Goal: Task Accomplishment & Management: Manage account settings

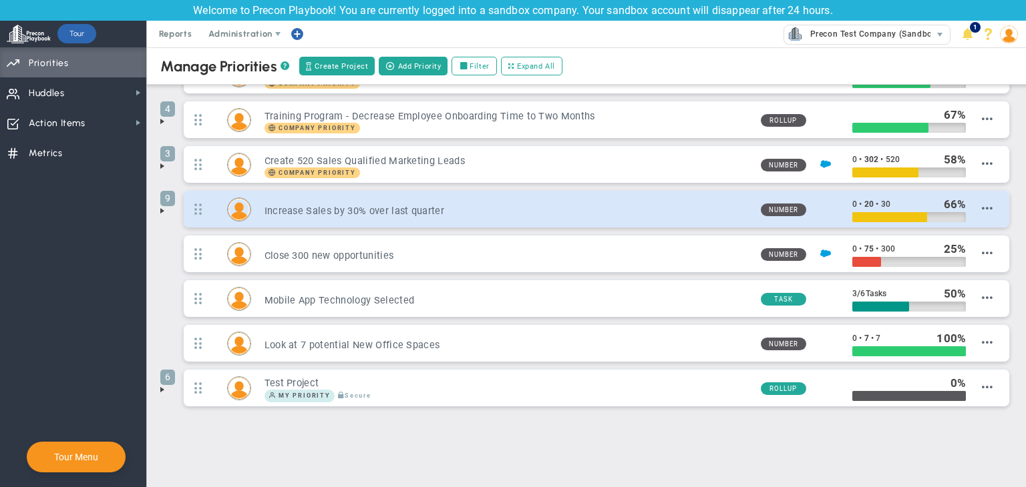
scroll to position [97, 0]
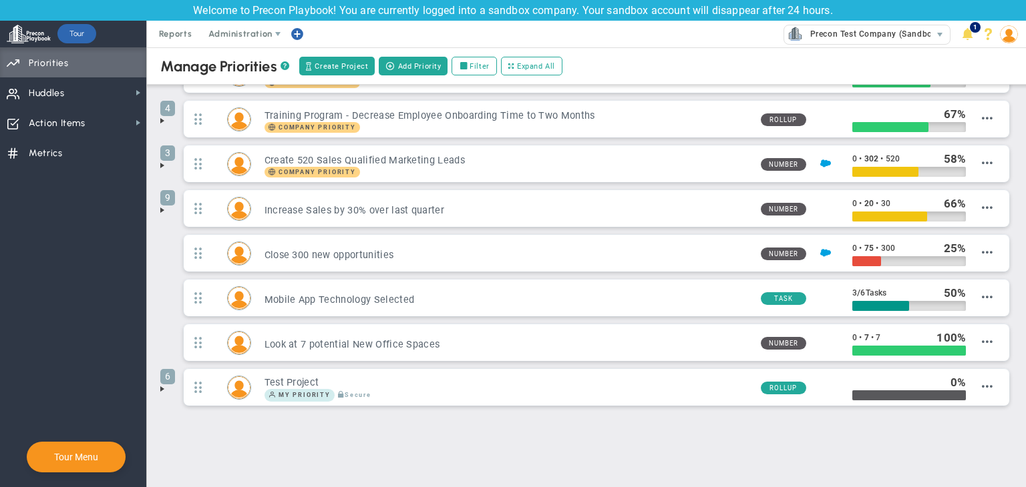
click at [157, 387] on span at bounding box center [162, 389] width 11 height 11
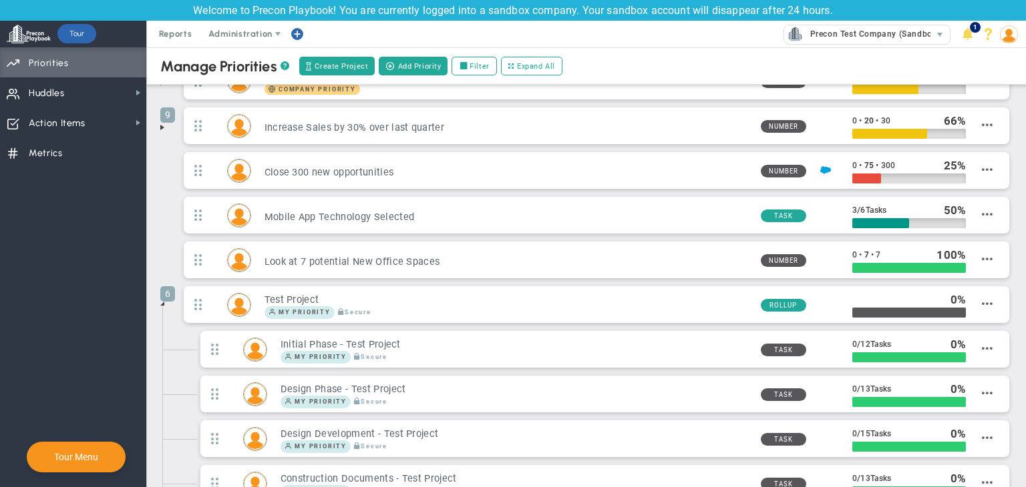
scroll to position [0, 0]
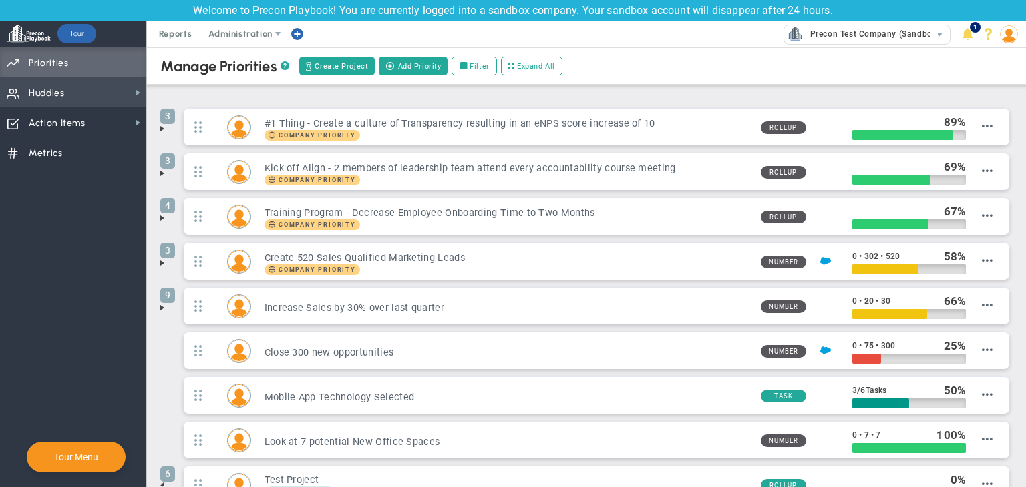
click at [41, 105] on span "Huddles" at bounding box center [47, 93] width 36 height 28
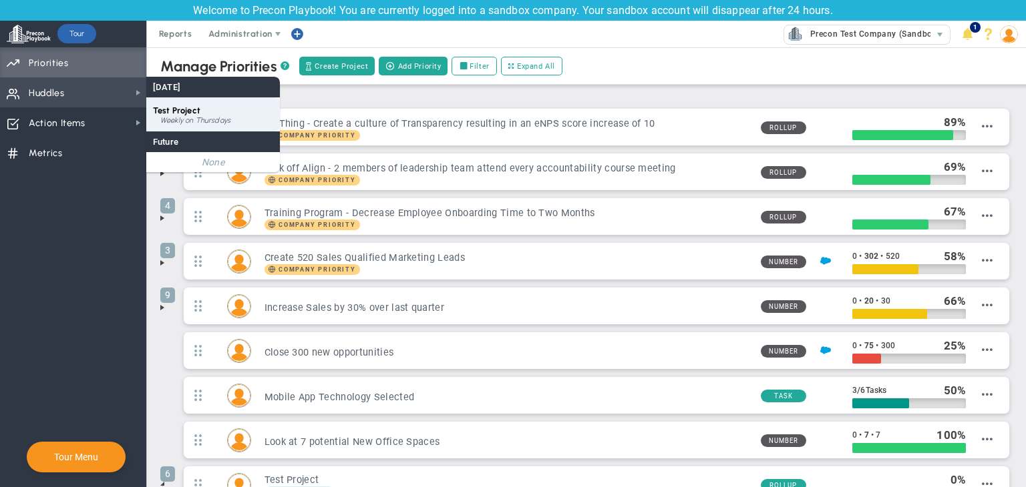
click at [179, 113] on span "Test Project" at bounding box center [176, 111] width 47 height 10
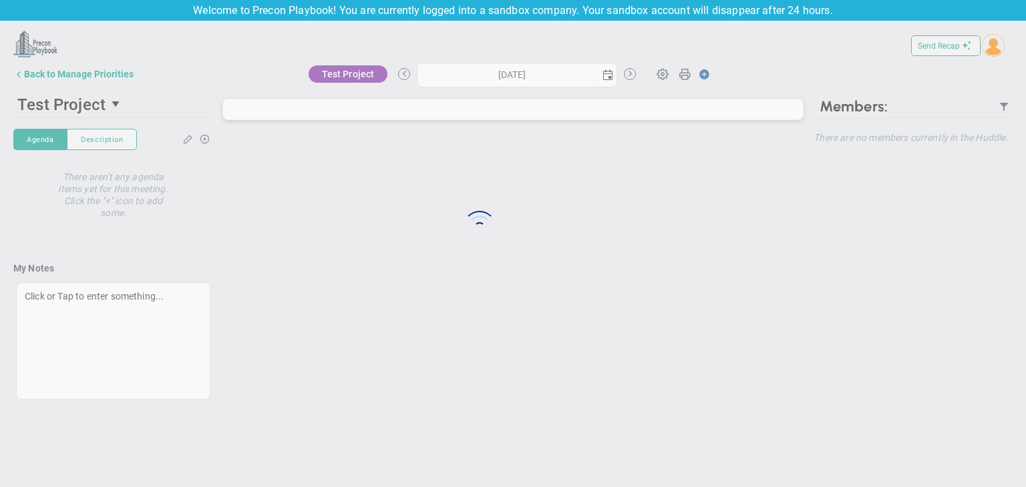
type input "Thursday, September 4, 2025"
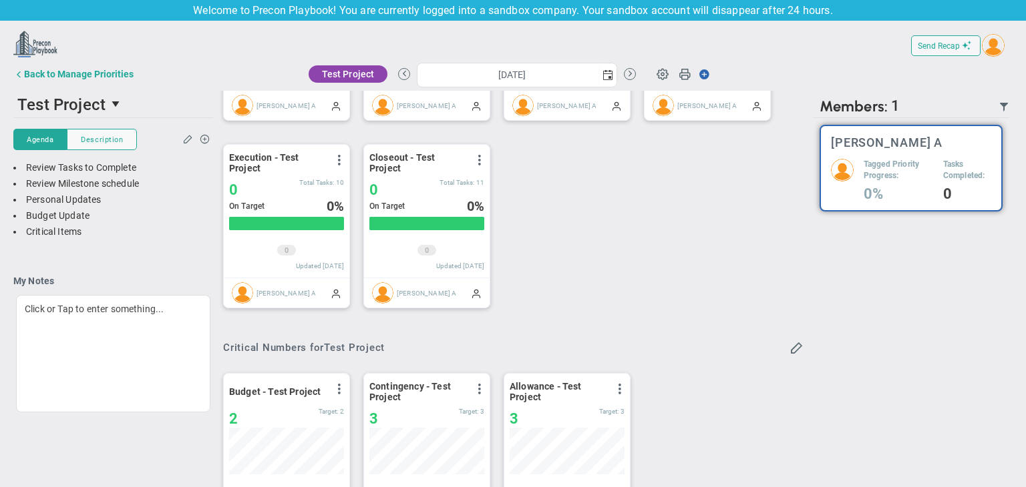
scroll to position [200, 0]
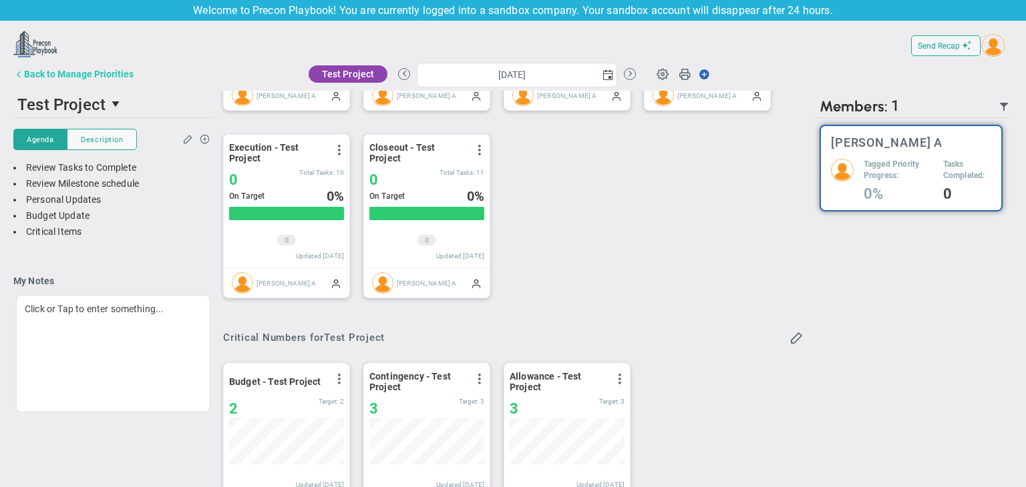
click at [60, 61] on button "Back to Manage Priorities" at bounding box center [73, 74] width 120 height 27
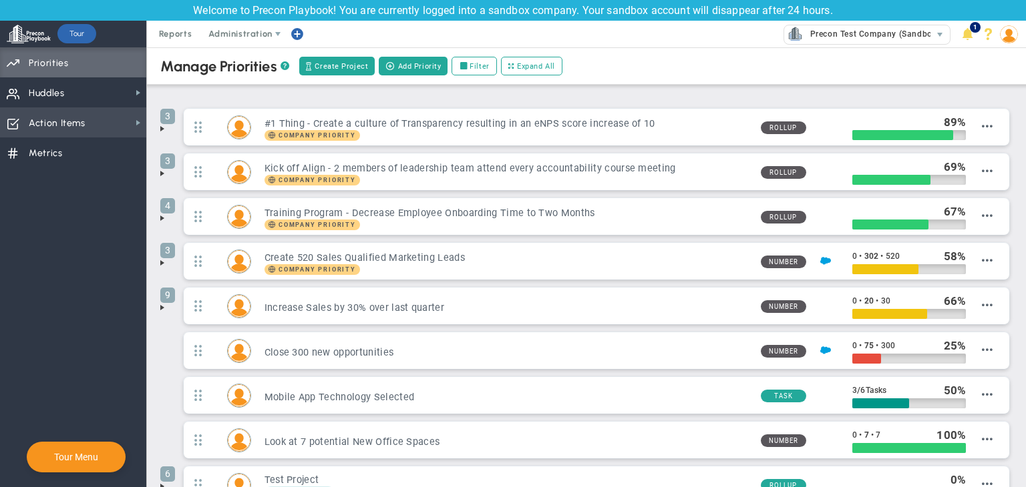
click at [112, 124] on span "Action Items Action Items" at bounding box center [73, 123] width 146 height 30
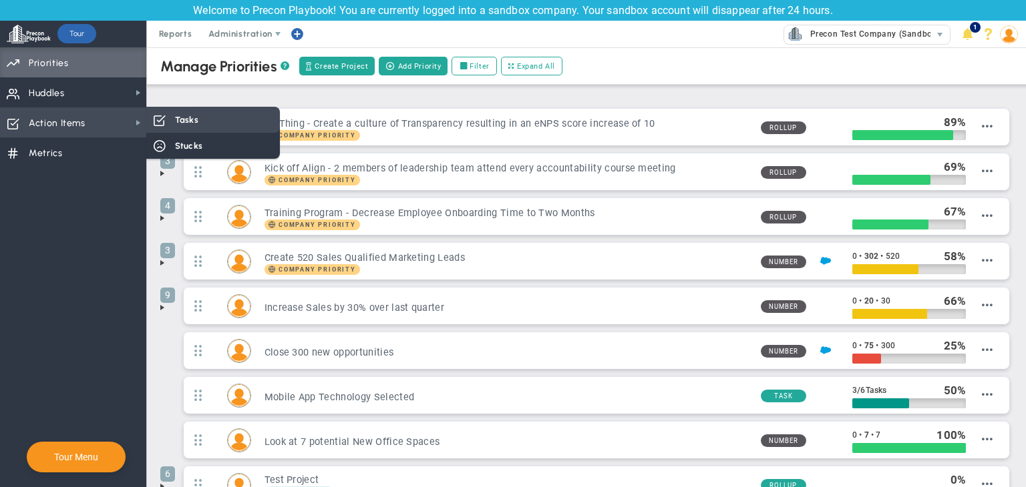
click at [172, 122] on div "Tasks" at bounding box center [213, 120] width 134 height 26
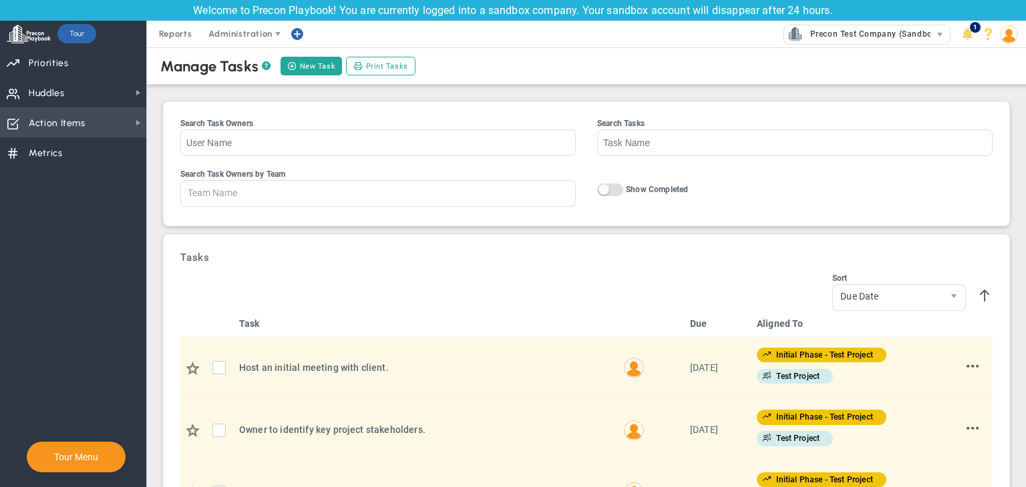
click at [95, 134] on span "Action Items Action Items" at bounding box center [73, 123] width 146 height 30
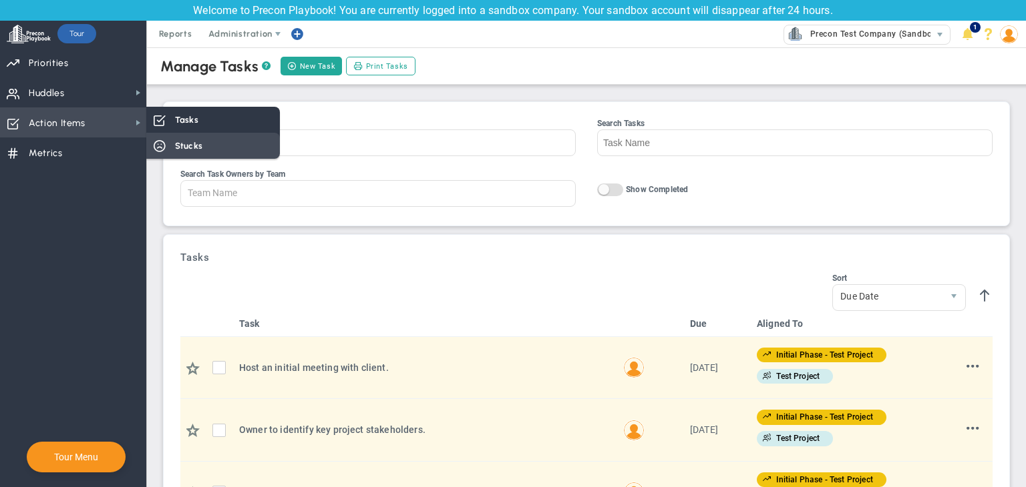
click at [180, 142] on span "Stucks" at bounding box center [188, 146] width 27 height 13
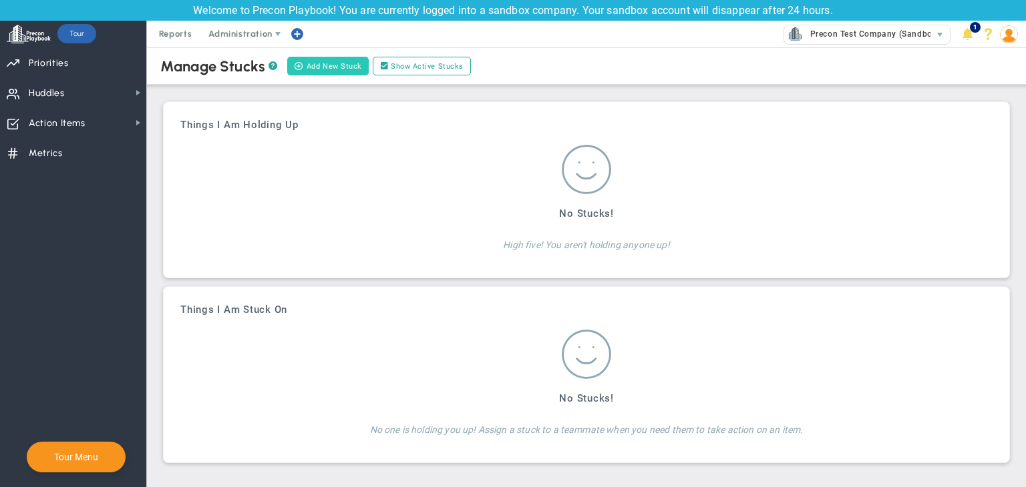
click at [334, 68] on button "Add New Stuck" at bounding box center [327, 66] width 81 height 19
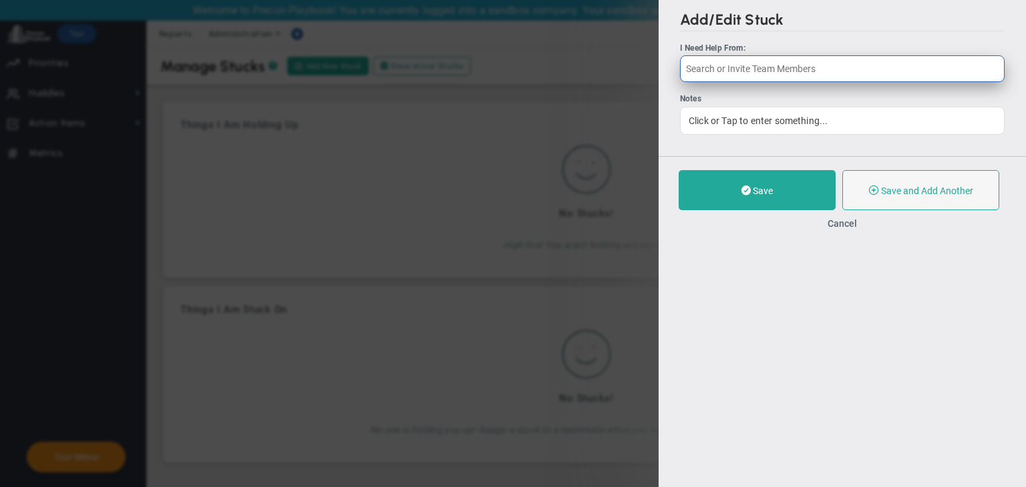
click at [773, 68] on input "text" at bounding box center [842, 68] width 325 height 27
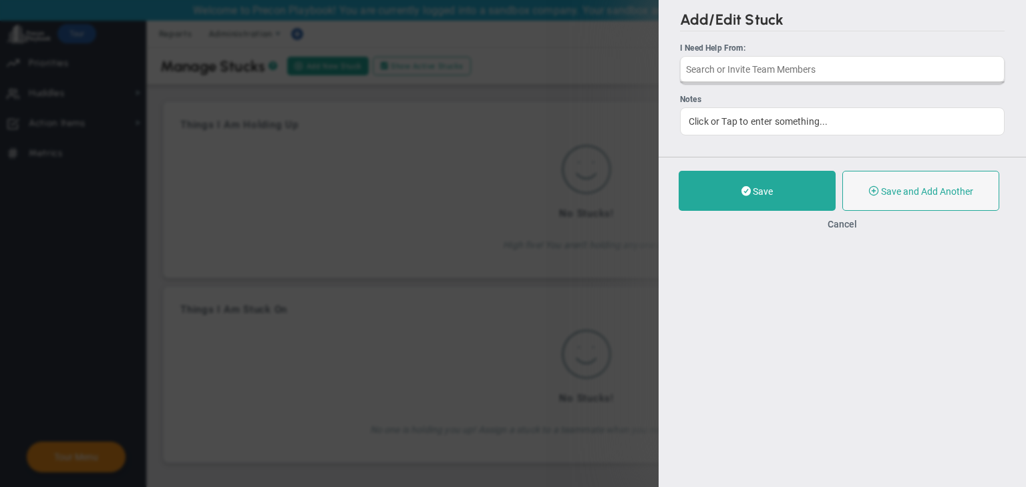
drag, startPoint x: 582, startPoint y: 202, endPoint x: 628, endPoint y: 162, distance: 61.1
click at [581, 202] on div "Add/Edit Stuck I Need Help From: Notes Click or Tap to enter something... Save …" at bounding box center [513, 243] width 1026 height 487
click at [849, 228] on button "Cancel" at bounding box center [841, 223] width 29 height 11
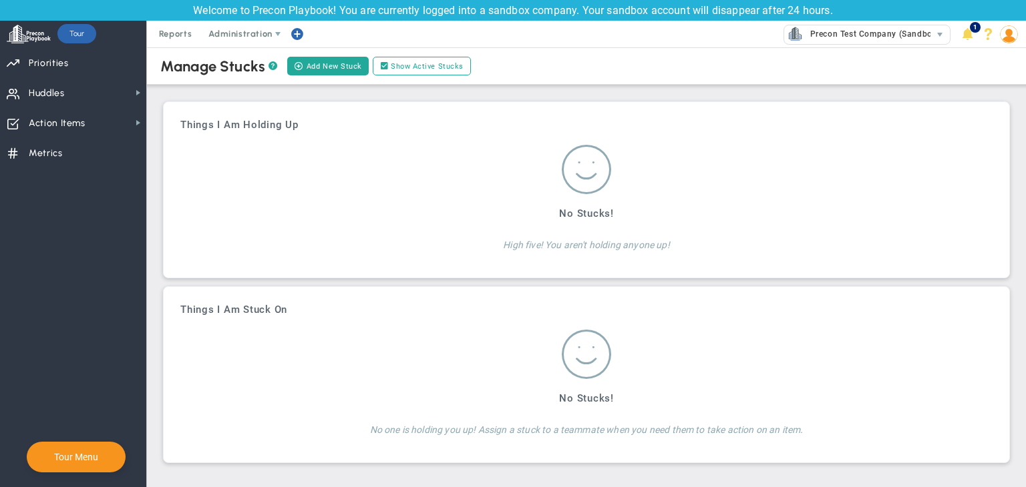
click at [1007, 35] on img at bounding box center [1009, 34] width 18 height 18
click at [991, 150] on span "Become an Affiliate" at bounding box center [970, 141] width 108 height 27
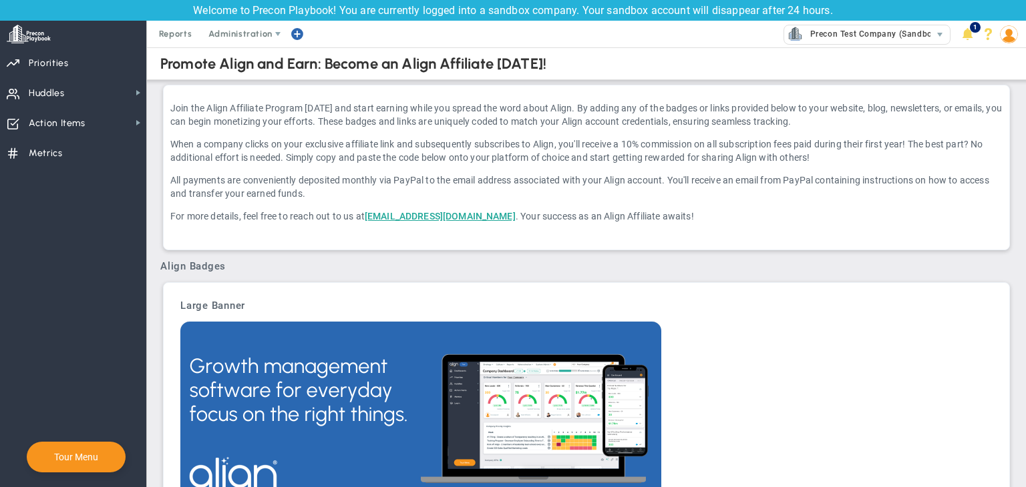
click at [1001, 37] on img at bounding box center [1009, 34] width 18 height 18
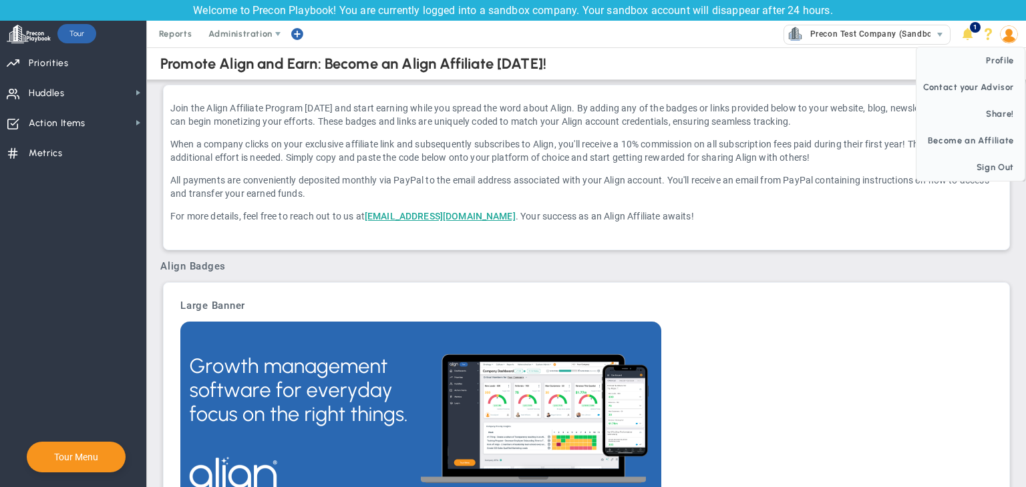
click at [1011, 40] on img at bounding box center [1009, 34] width 18 height 18
click at [1002, 35] on img at bounding box center [1009, 34] width 18 height 18
click at [1005, 160] on span "Sign Out" at bounding box center [970, 167] width 108 height 27
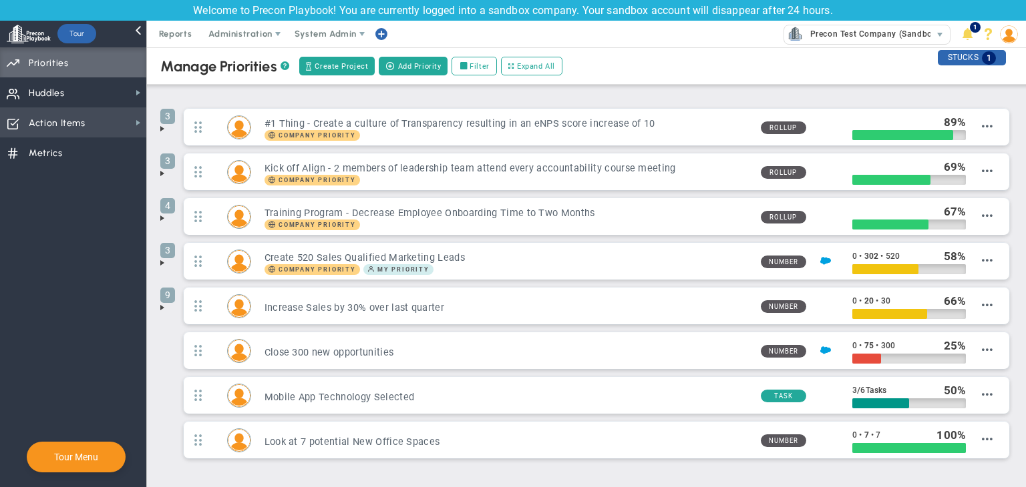
click at [112, 114] on span "Action Items Action Items" at bounding box center [73, 123] width 146 height 30
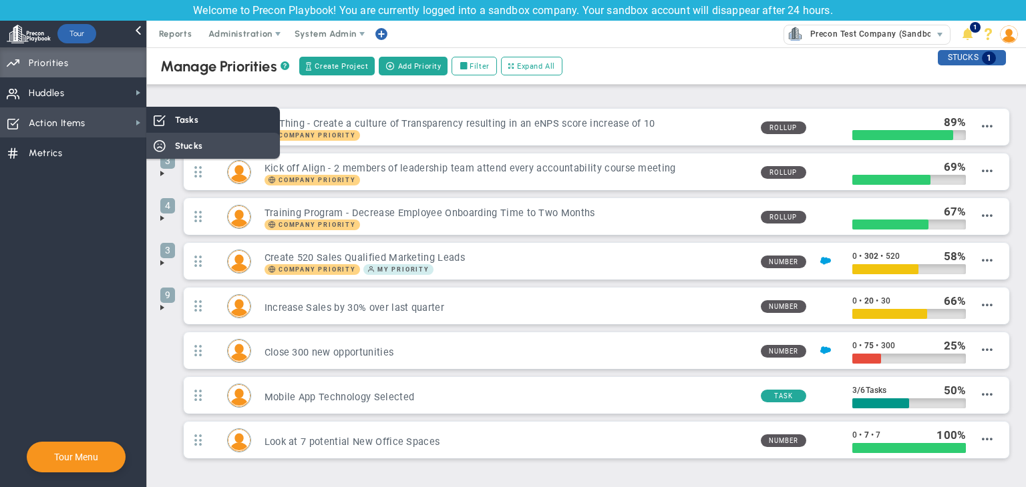
click at [189, 156] on div "Stucks" at bounding box center [213, 146] width 134 height 26
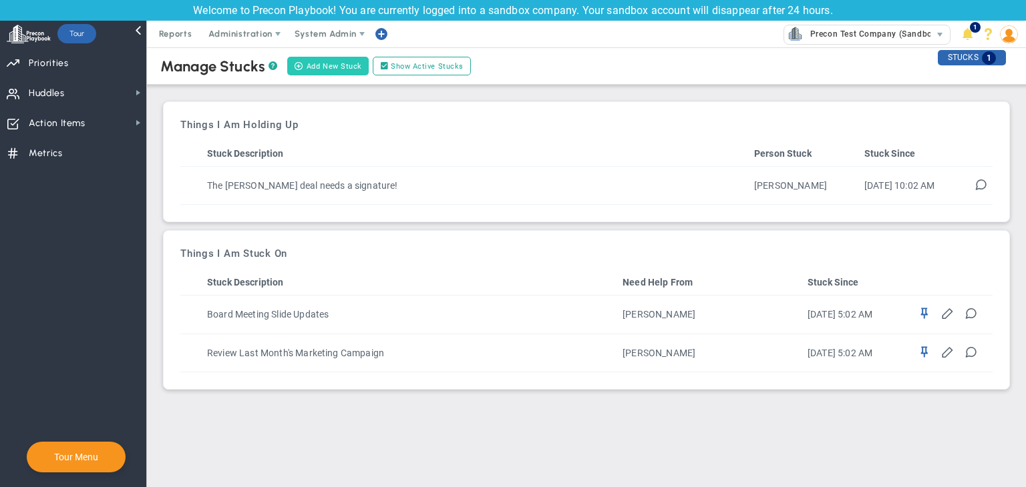
click at [304, 62] on button "Add New Stuck" at bounding box center [327, 66] width 81 height 19
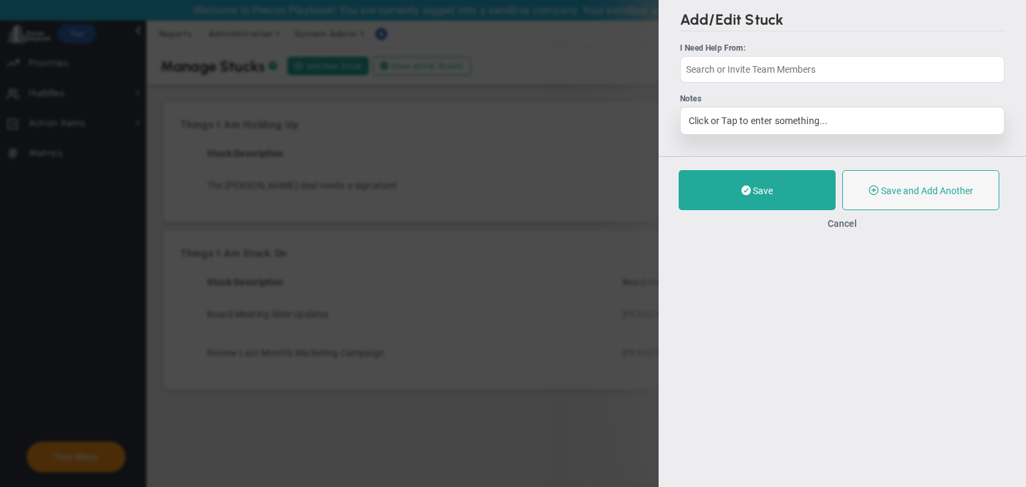
click at [833, 119] on div "Click or Tap to enter something..." at bounding box center [842, 121] width 325 height 28
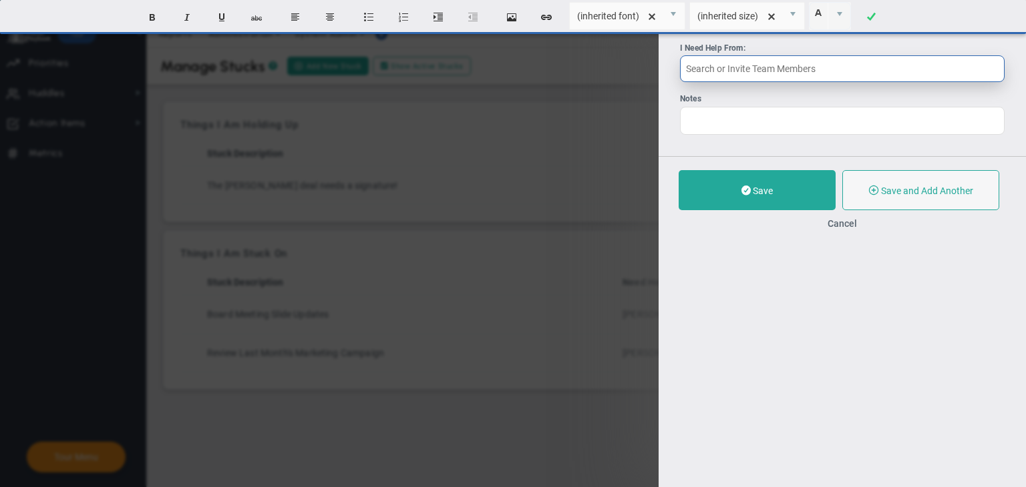
click at [793, 72] on input "text" at bounding box center [842, 68] width 325 height 27
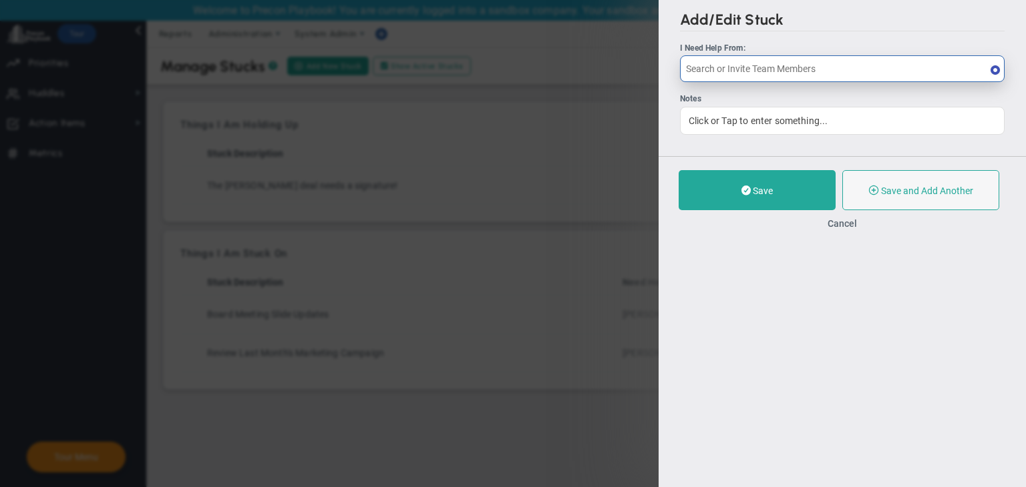
type input "x"
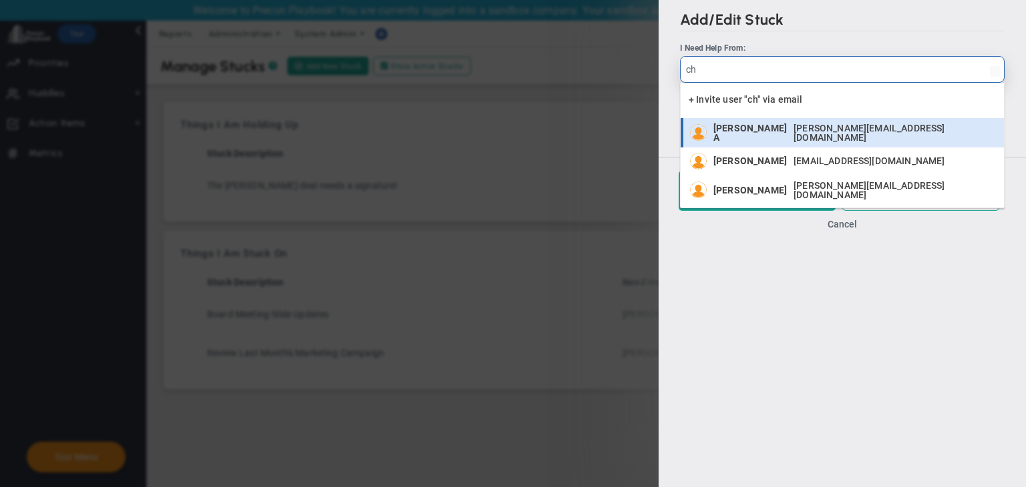
click at [774, 142] on li "Chandrika A chandrika@mindlinksinc.com" at bounding box center [841, 132] width 323 height 29
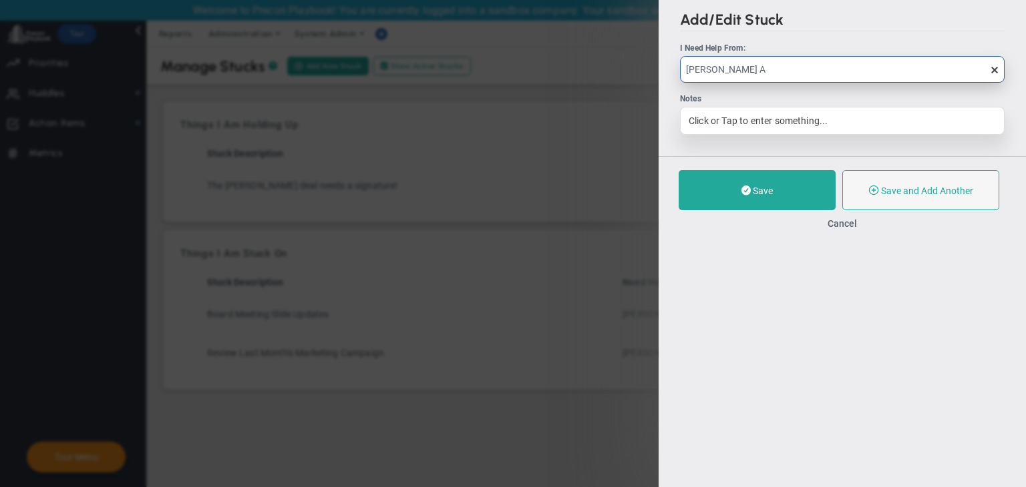
type input "[PERSON_NAME] A"
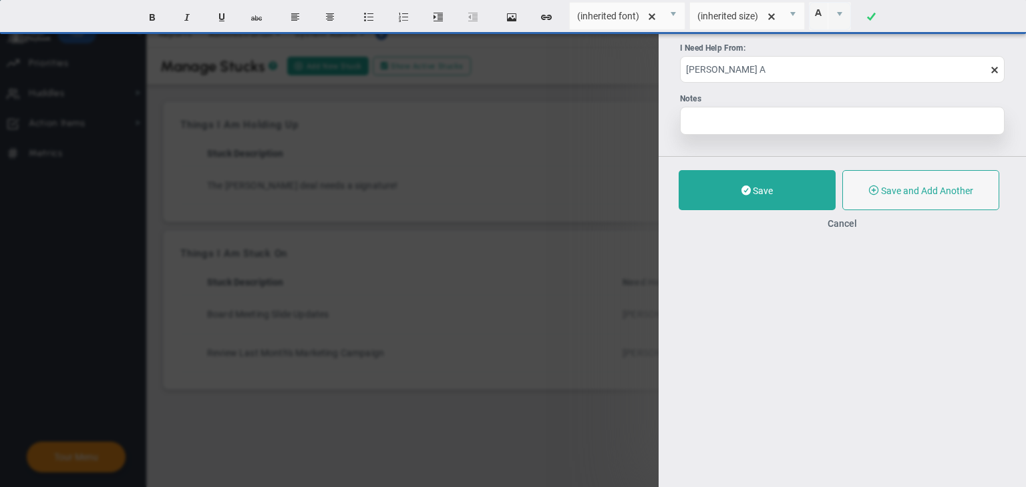
click at [775, 128] on div at bounding box center [842, 121] width 325 height 28
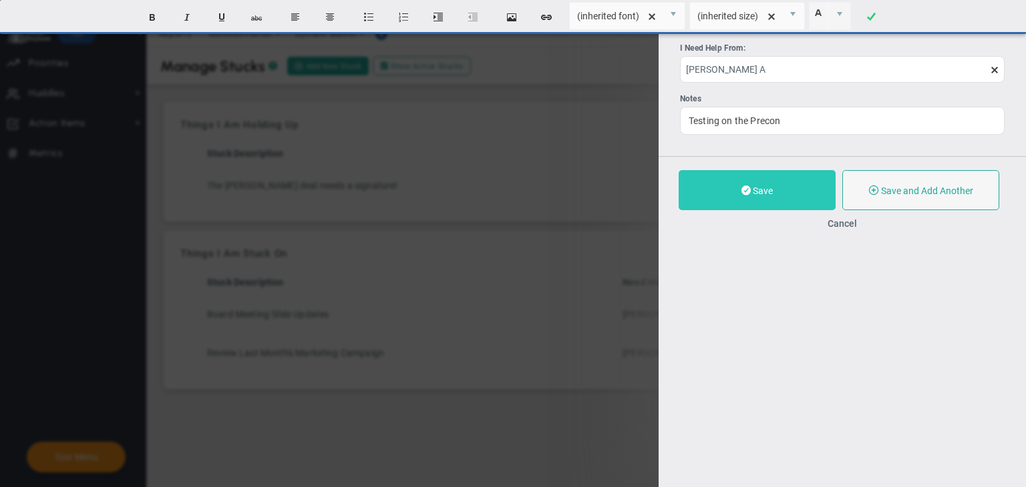
click at [764, 186] on span "Save" at bounding box center [763, 191] width 20 height 11
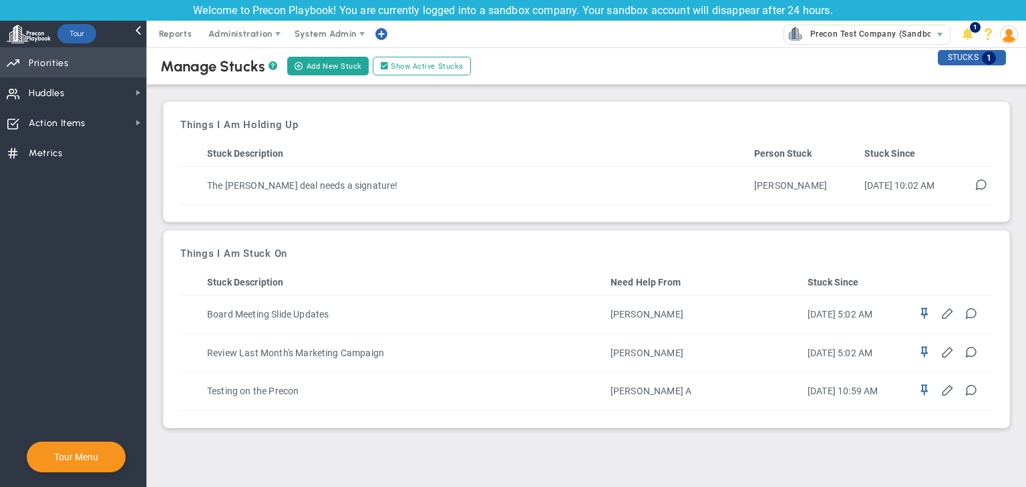
click at [41, 60] on span "Priorities" at bounding box center [49, 63] width 40 height 28
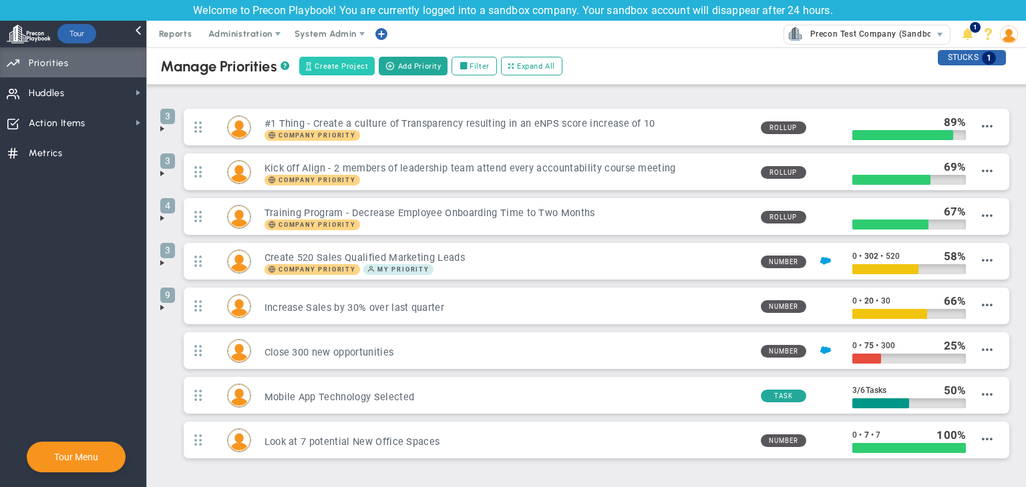
click at [323, 67] on span "Create Project" at bounding box center [341, 66] width 53 height 11
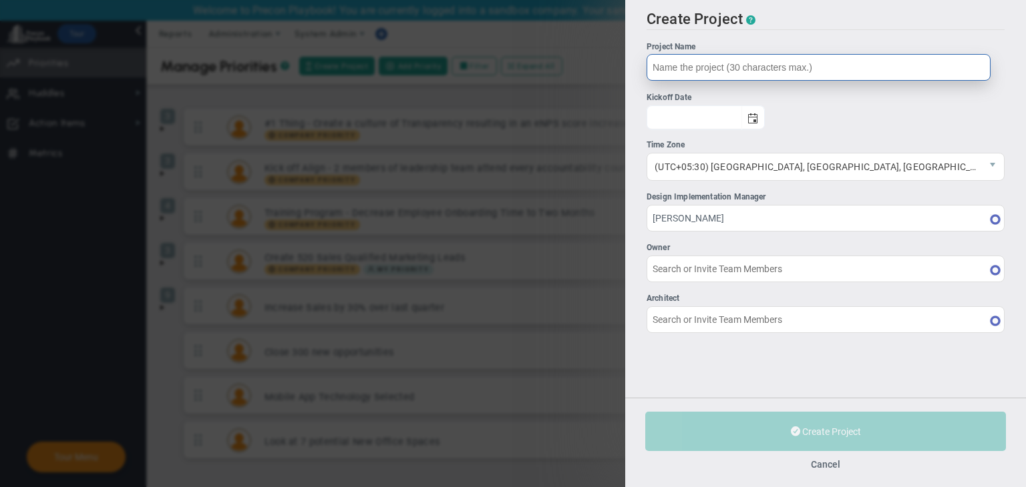
click at [788, 75] on input "Project Name" at bounding box center [818, 67] width 344 height 27
click at [758, 117] on span "select" at bounding box center [752, 118] width 11 height 11
type input "Exp Project"
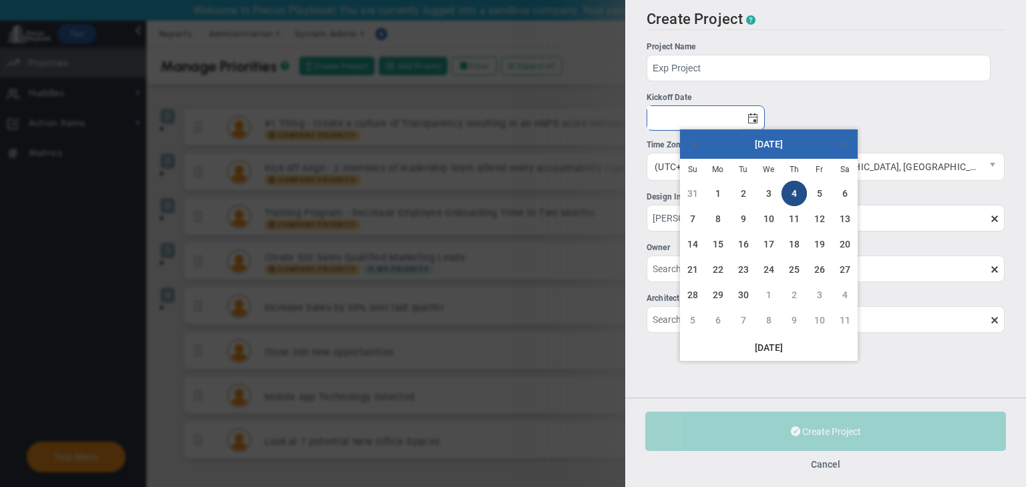
click at [786, 188] on link "4" at bounding box center [793, 193] width 25 height 25
type input "[DATE]"
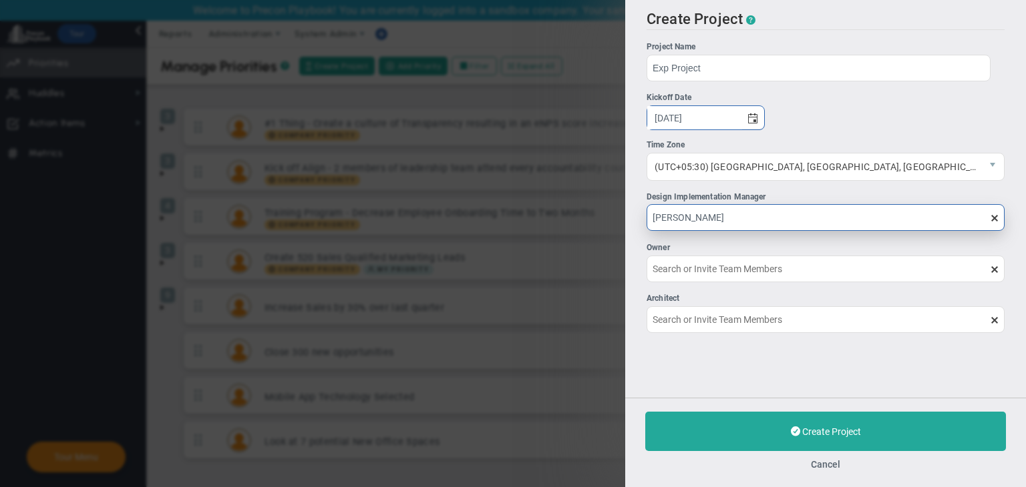
click at [781, 214] on input "[PERSON_NAME]" at bounding box center [825, 217] width 358 height 27
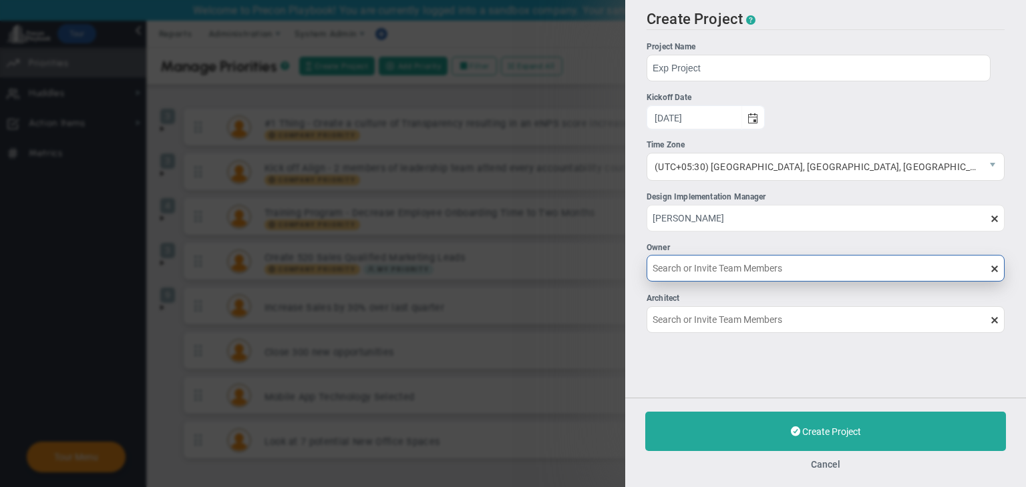
click at [797, 262] on input "Owner" at bounding box center [825, 268] width 358 height 27
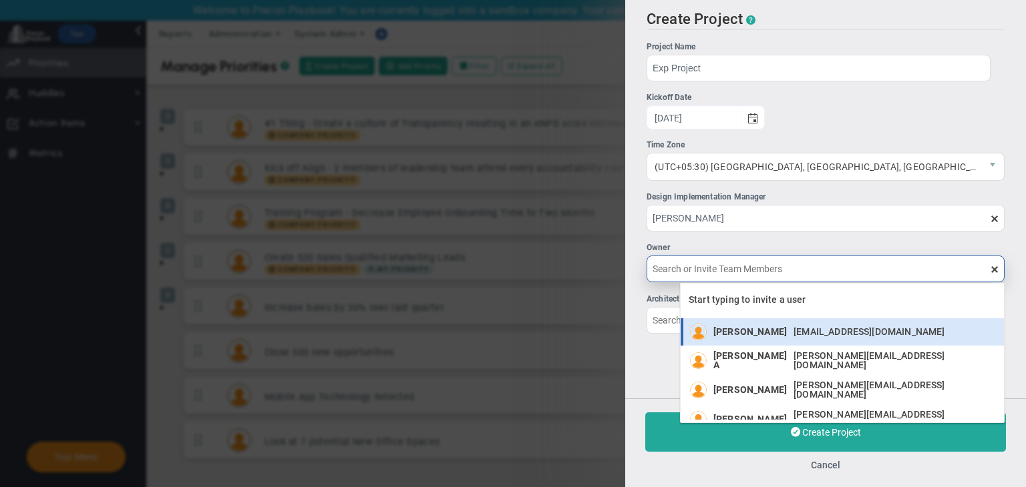
click at [768, 329] on span "[PERSON_NAME]" at bounding box center [749, 331] width 73 height 9
type input "[PERSON_NAME]"
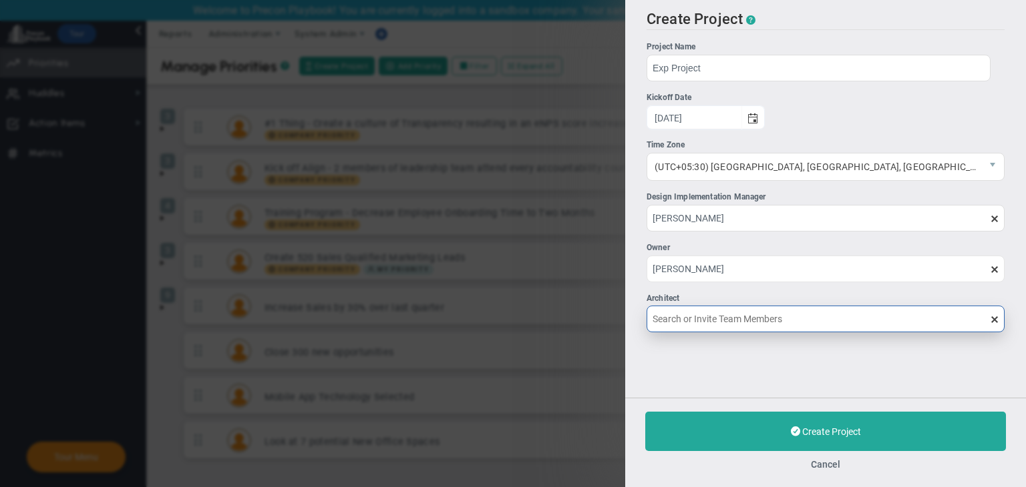
click at [763, 327] on input "Architect" at bounding box center [825, 319] width 358 height 27
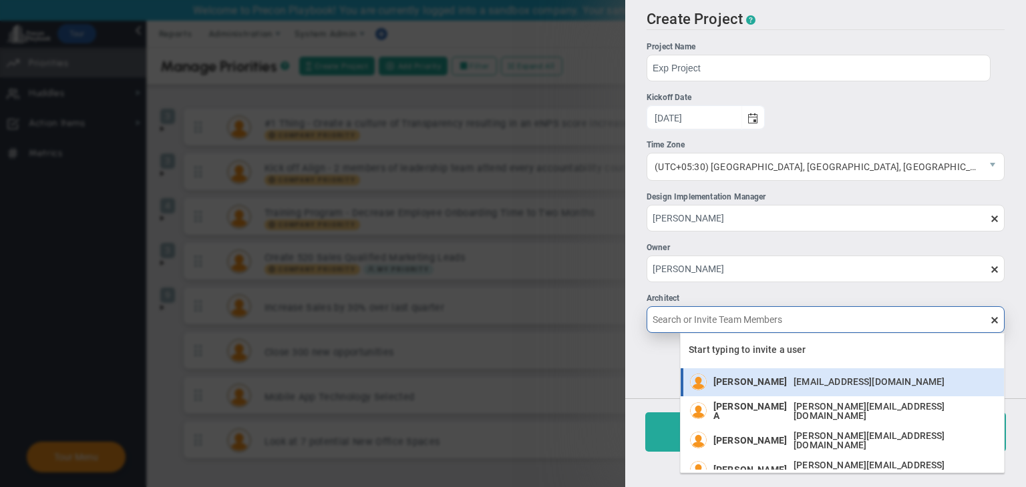
click at [755, 383] on span "[PERSON_NAME]" at bounding box center [749, 381] width 73 height 9
type input "[PERSON_NAME]"
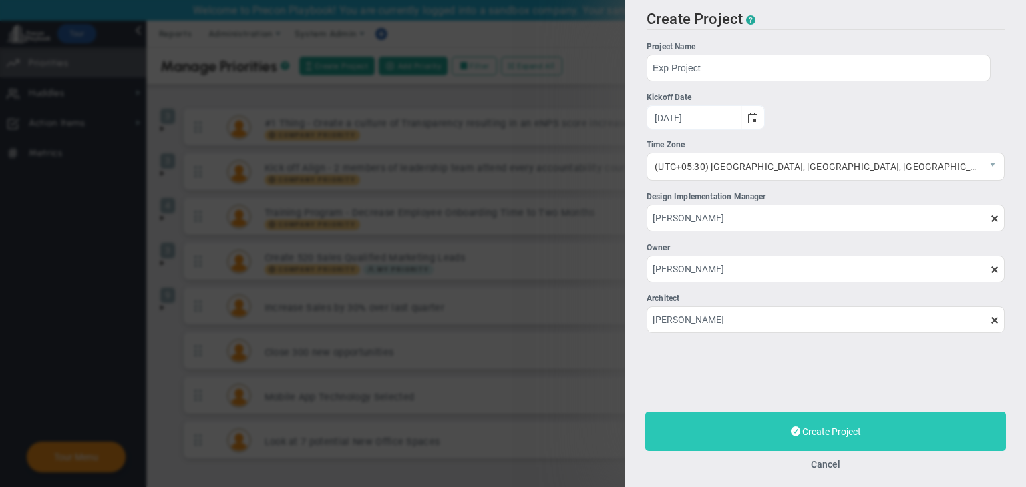
click at [861, 430] on span "Create Project" at bounding box center [831, 432] width 59 height 11
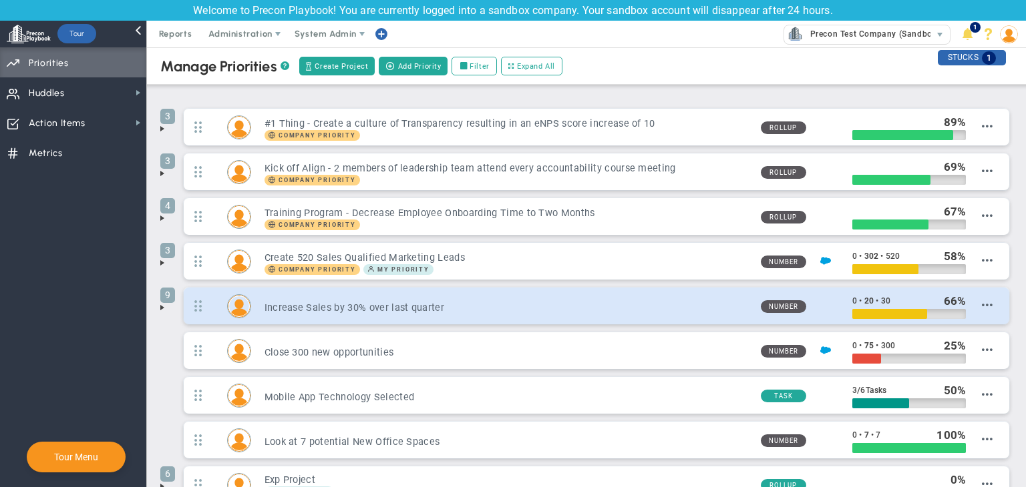
scroll to position [97, 0]
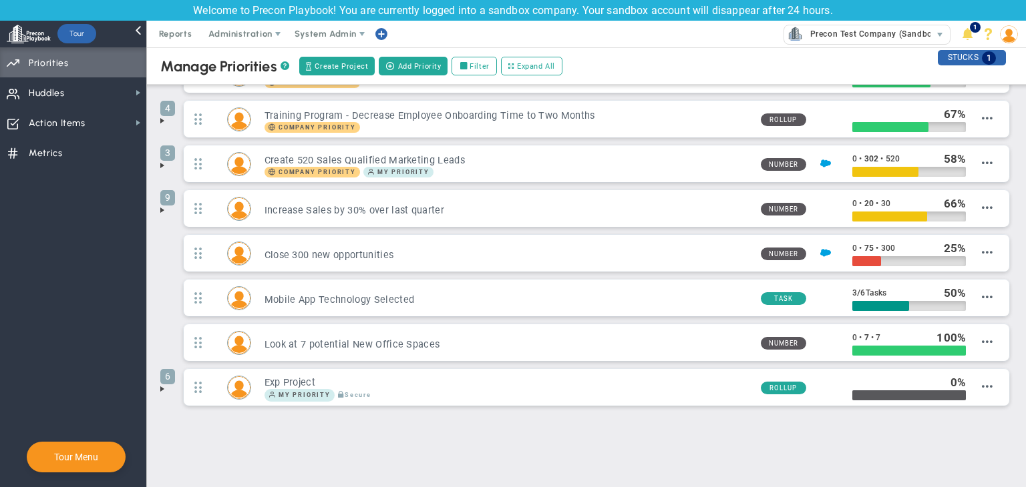
click at [163, 388] on span at bounding box center [162, 389] width 11 height 11
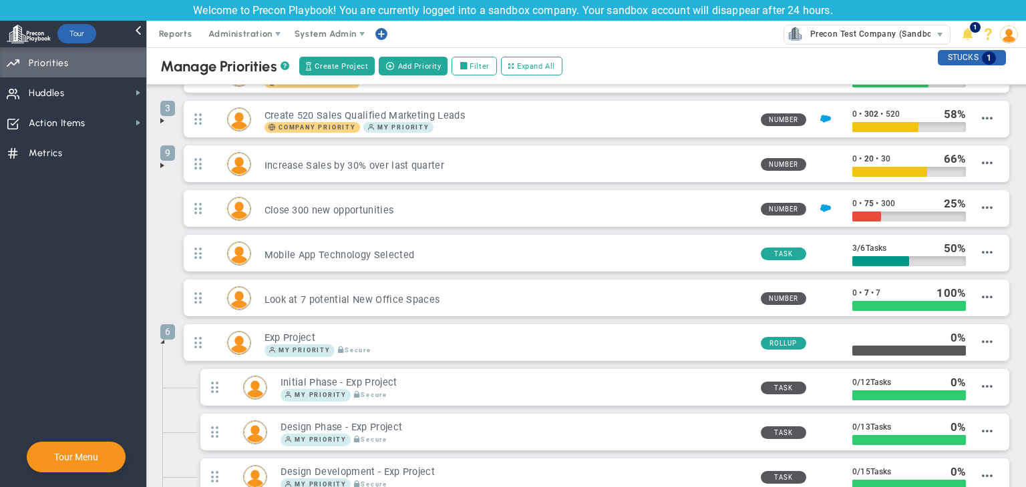
scroll to position [0, 0]
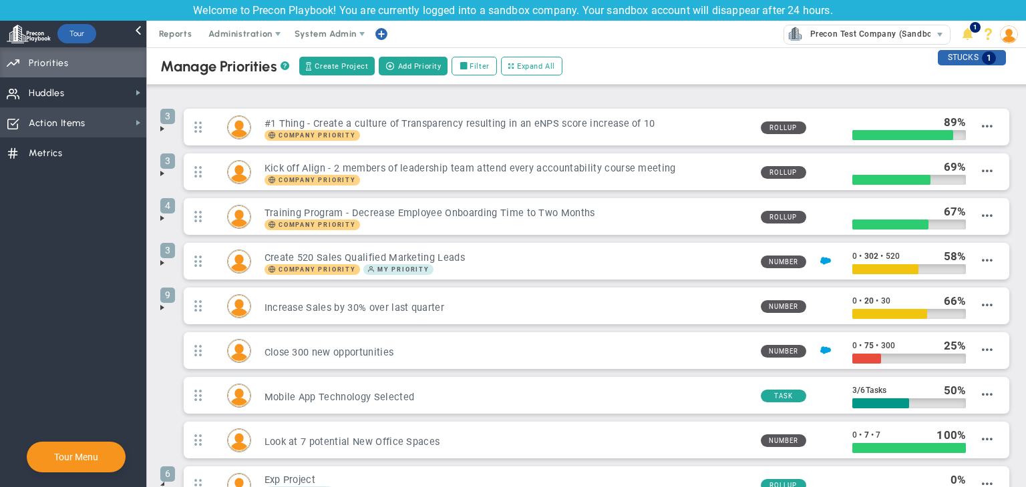
click at [87, 124] on span "Action Items Action Items" at bounding box center [73, 123] width 146 height 30
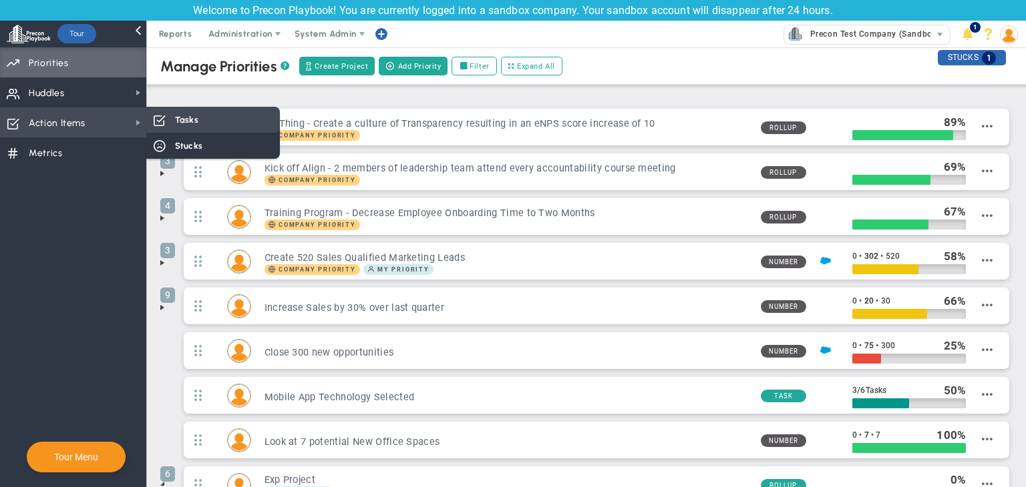
click at [216, 114] on div "Tasks" at bounding box center [213, 120] width 134 height 26
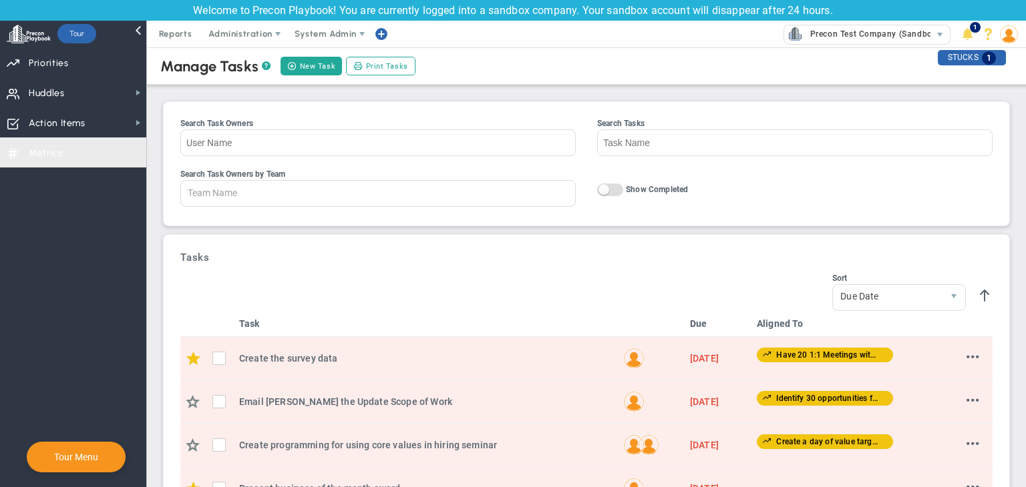
click at [65, 168] on nav "Dashboards Dashboards My Dashboard Company Dashboard Annual Initiatives" at bounding box center [73, 267] width 147 height 440
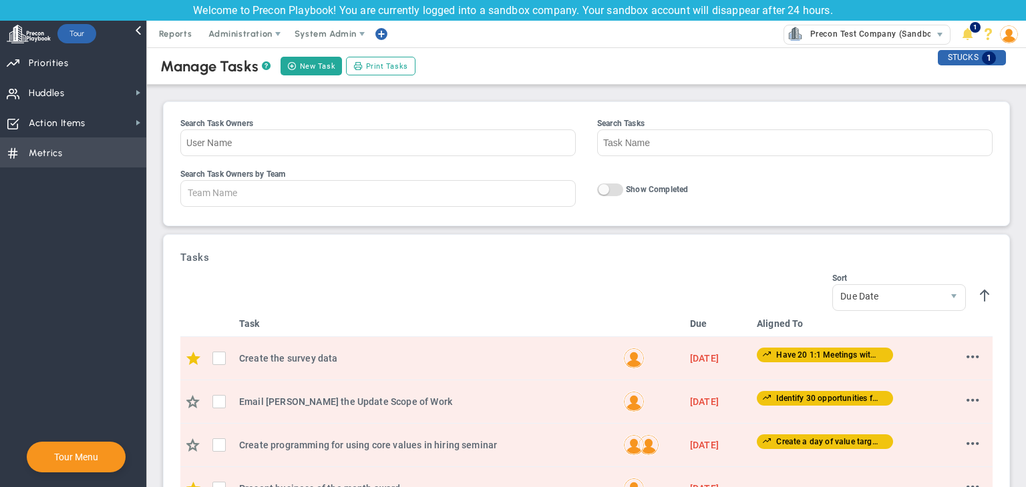
click at [75, 154] on span "Metrics Metrics" at bounding box center [73, 153] width 146 height 30
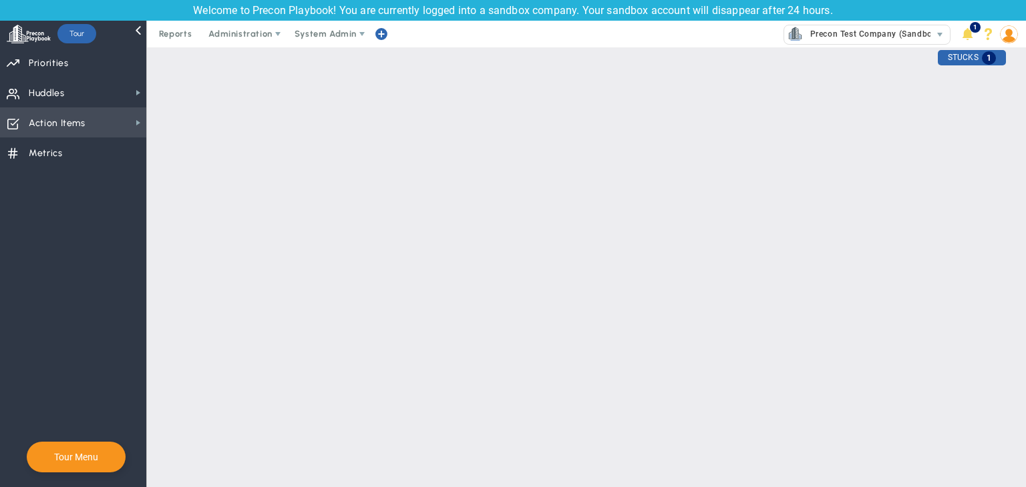
checkbox input "false"
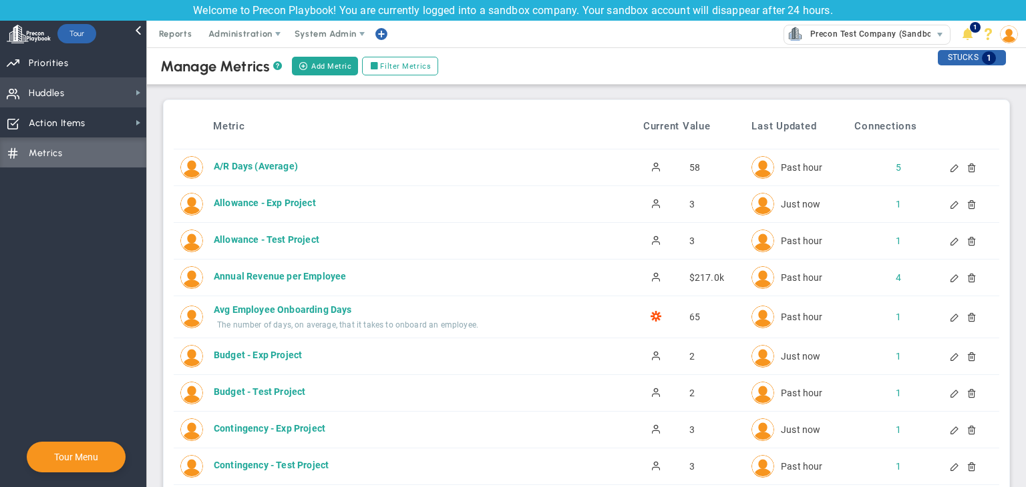
click at [91, 97] on span "Huddles Huddles" at bounding box center [73, 92] width 146 height 30
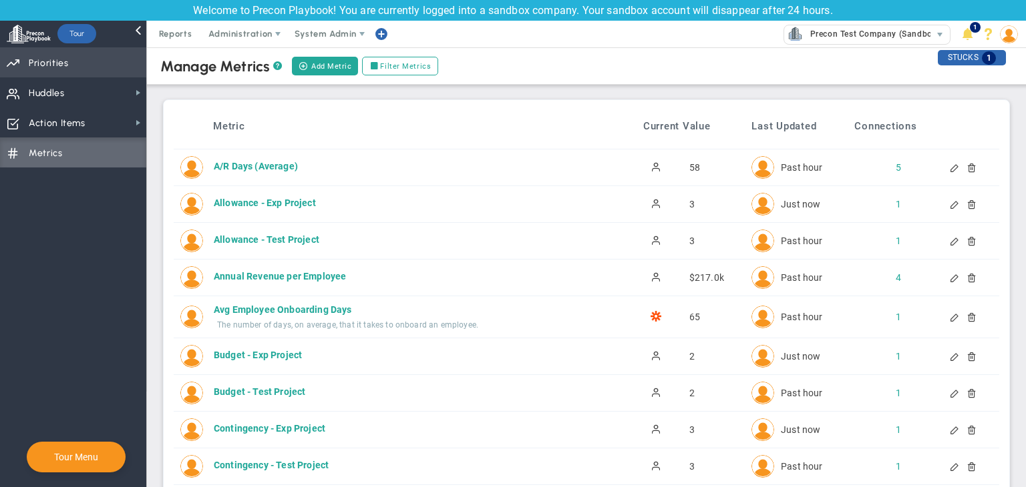
click at [114, 63] on span "Priorities OKR Tree Priorities OKRs" at bounding box center [73, 62] width 146 height 30
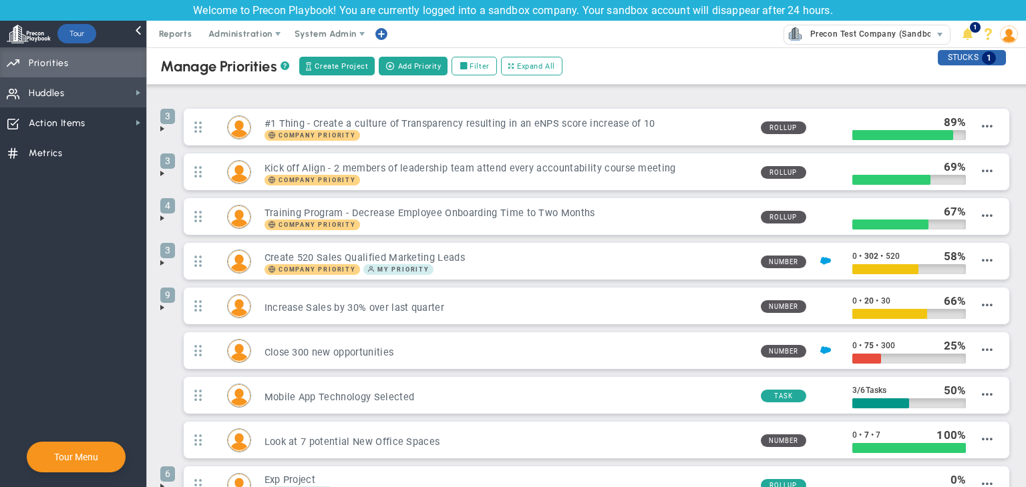
click at [64, 80] on span "Huddles" at bounding box center [47, 93] width 36 height 28
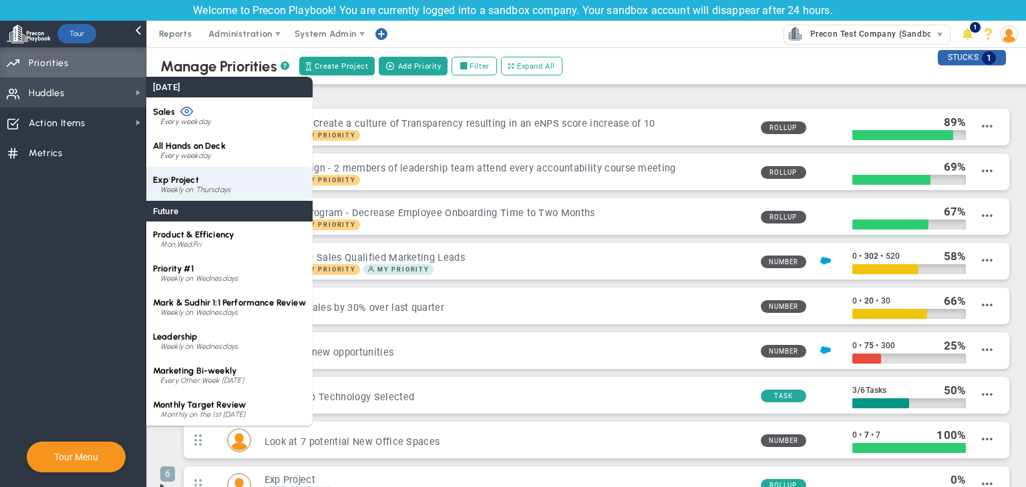
click at [204, 179] on div "Exp Project Weekly on Thursdays" at bounding box center [229, 184] width 166 height 34
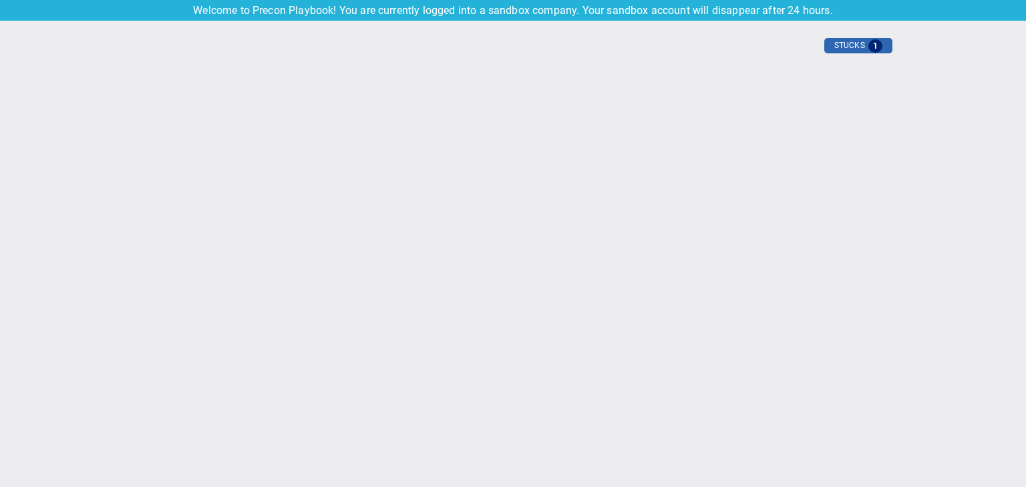
type input "Thursday, September 4, 2025"
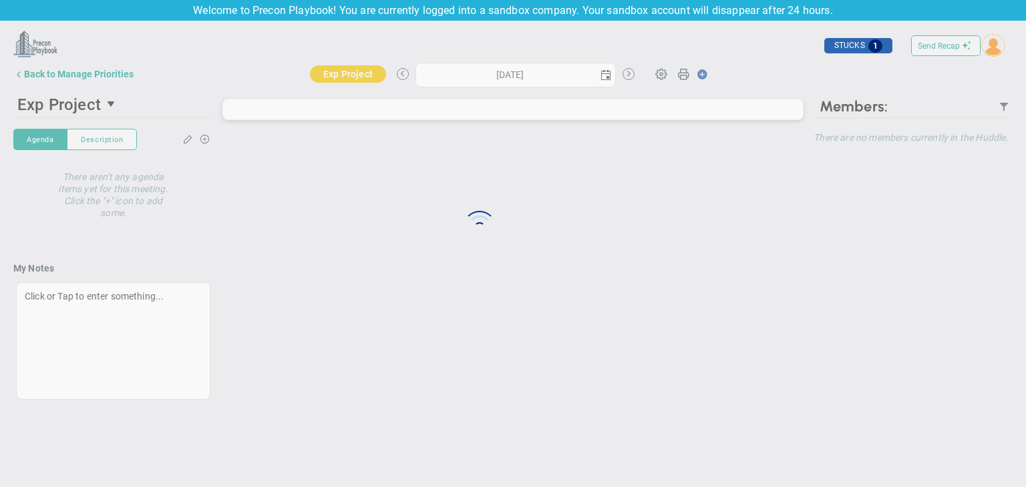
type input "Thursday, September 4, 2025"
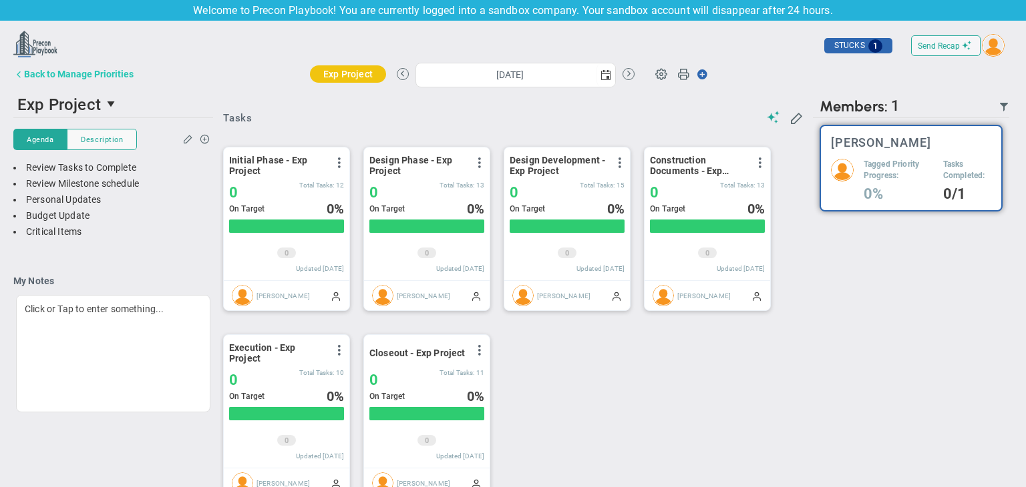
scroll to position [46, 115]
click at [35, 75] on div "Back to Manage Priorities" at bounding box center [79, 74] width 110 height 11
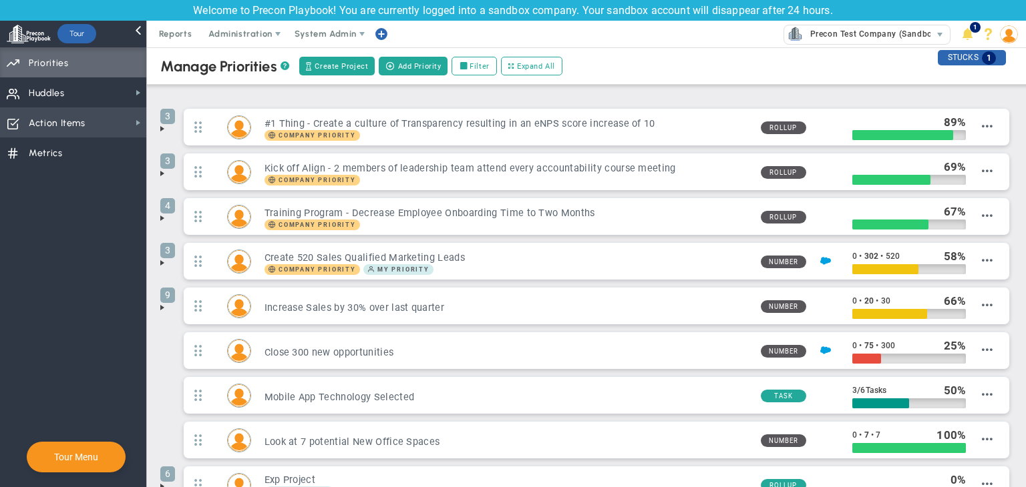
click at [49, 115] on span "Action Items" at bounding box center [57, 124] width 57 height 28
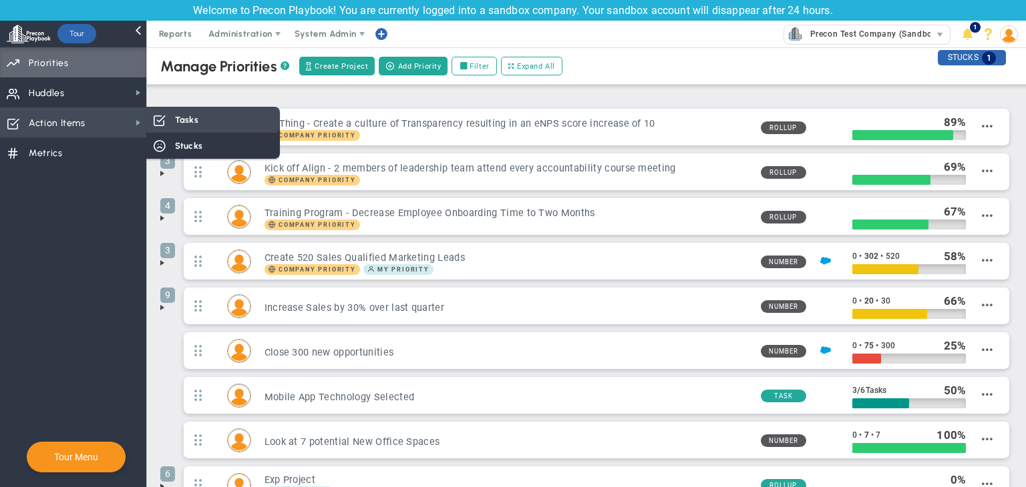
click at [208, 124] on div "Tasks" at bounding box center [213, 120] width 134 height 26
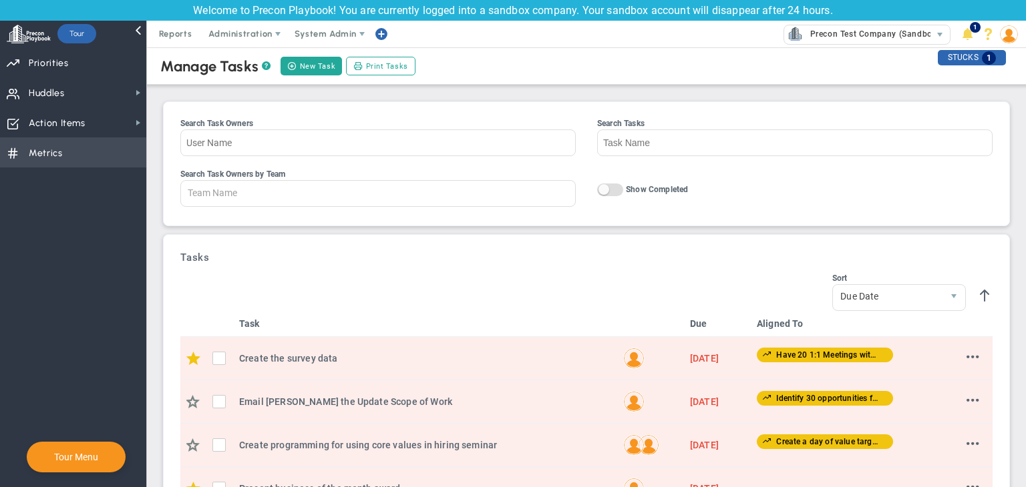
click at [113, 152] on span "Metrics Metrics" at bounding box center [73, 153] width 146 height 30
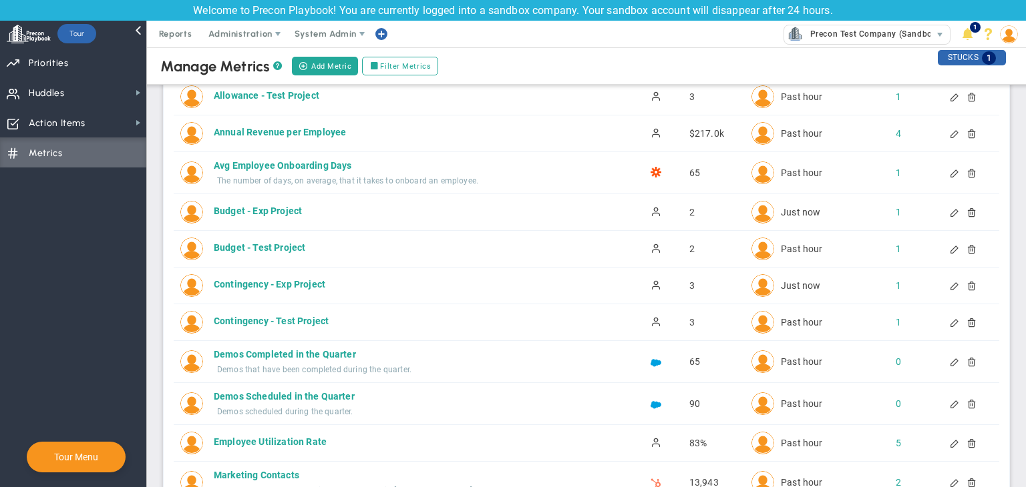
scroll to position [134, 0]
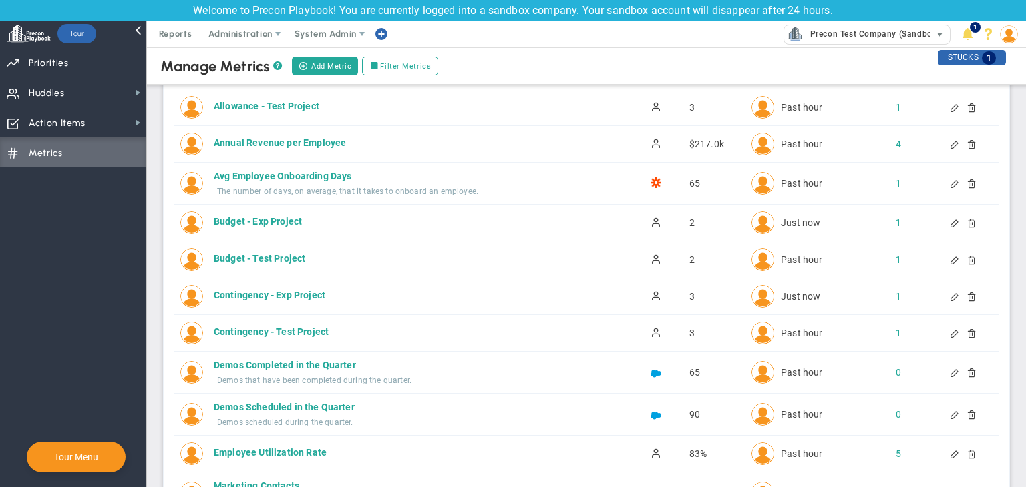
click at [857, 45] on span "Precon Test Company (Sandbox) 33513" at bounding box center [867, 34] width 180 height 27
click at [857, 38] on span "Precon Test Company (Sandbox)" at bounding box center [871, 33] width 136 height 17
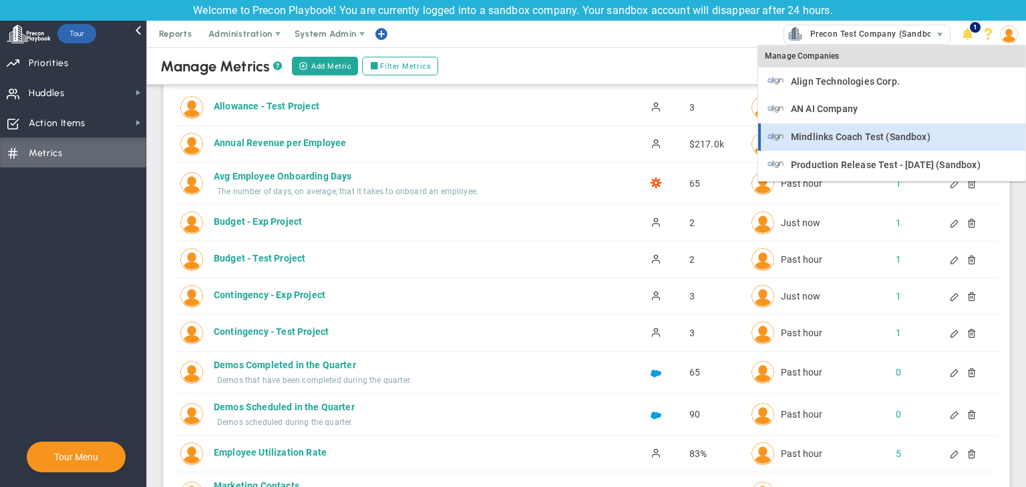
click at [849, 129] on div "Mindlinks Coach Test (Sandbox)" at bounding box center [892, 137] width 251 height 17
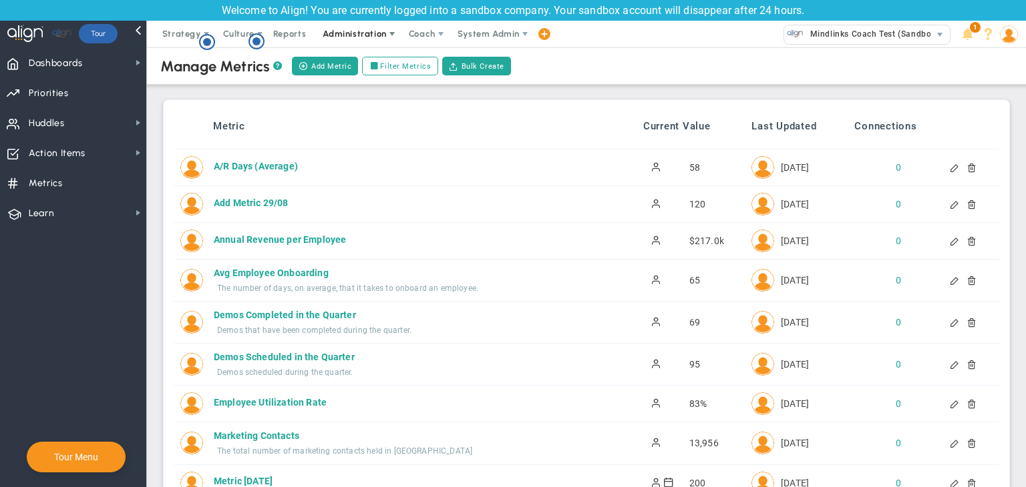
click at [372, 29] on span "Administration" at bounding box center [354, 34] width 63 height 10
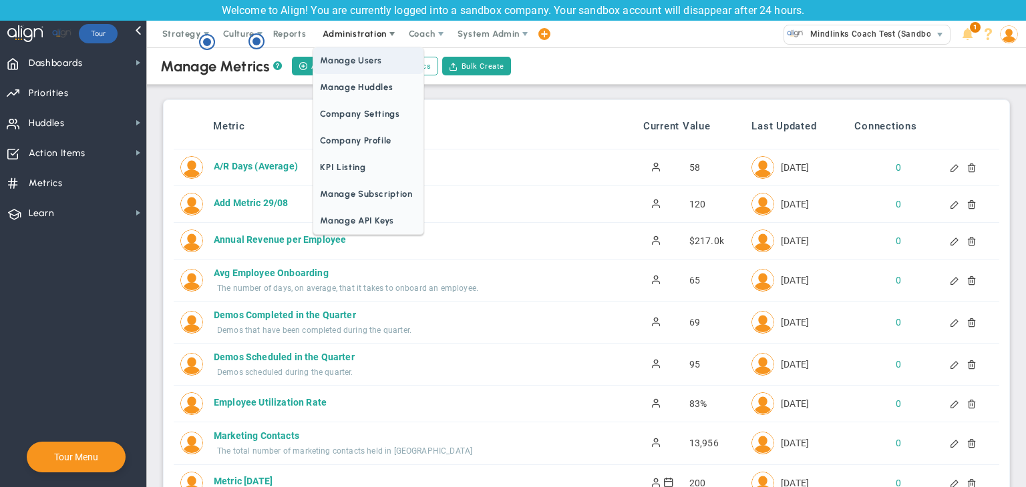
click at [369, 57] on span "Manage Users" at bounding box center [368, 60] width 110 height 27
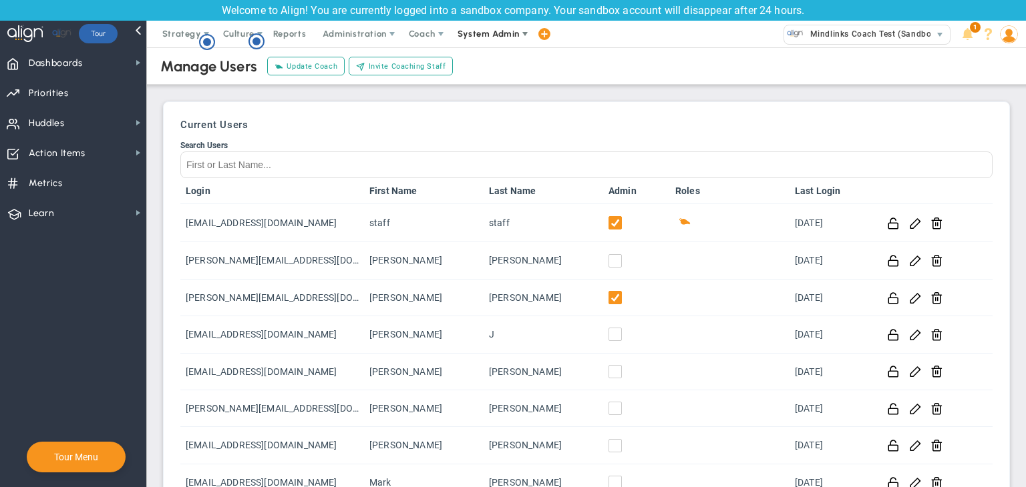
click at [477, 36] on span "System Admin" at bounding box center [488, 34] width 62 height 10
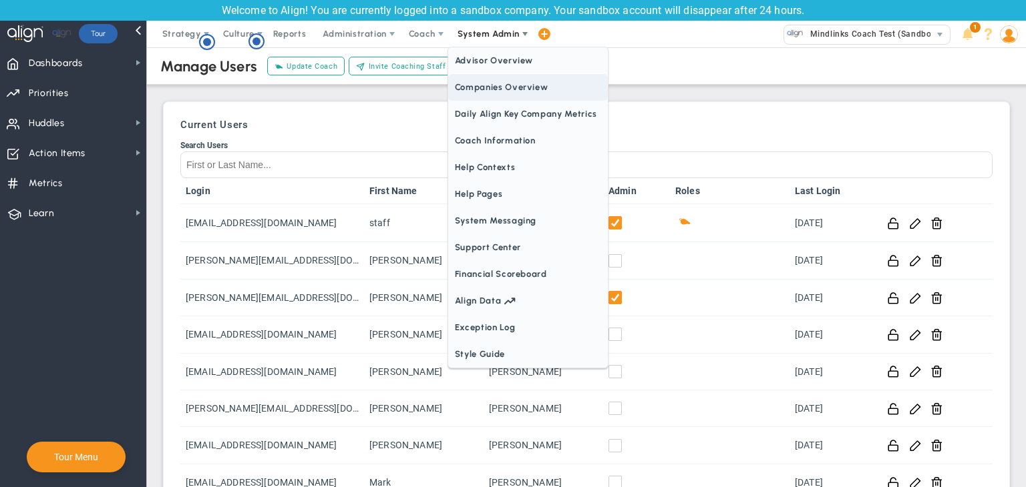
click at [479, 89] on span "Companies Overview" at bounding box center [528, 87] width 160 height 27
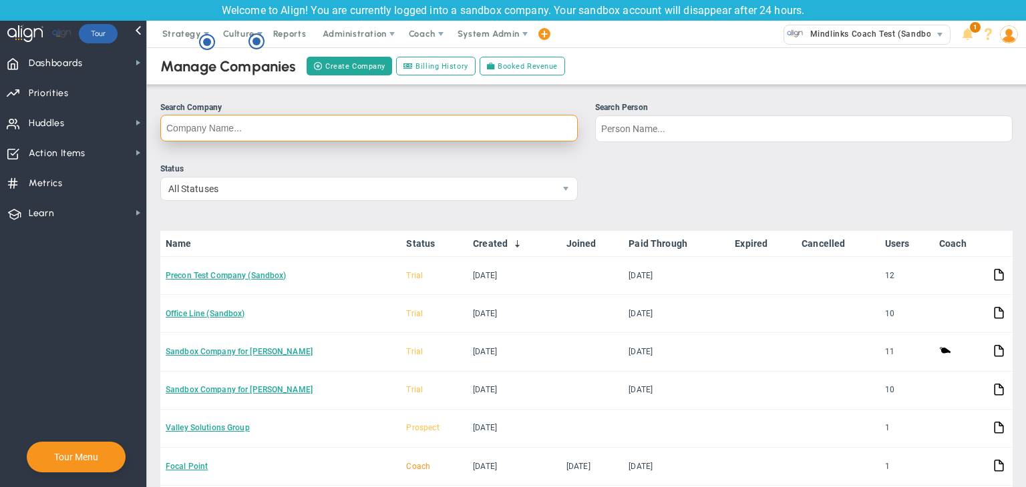
click at [301, 134] on input "Search Company" at bounding box center [368, 128] width 417 height 27
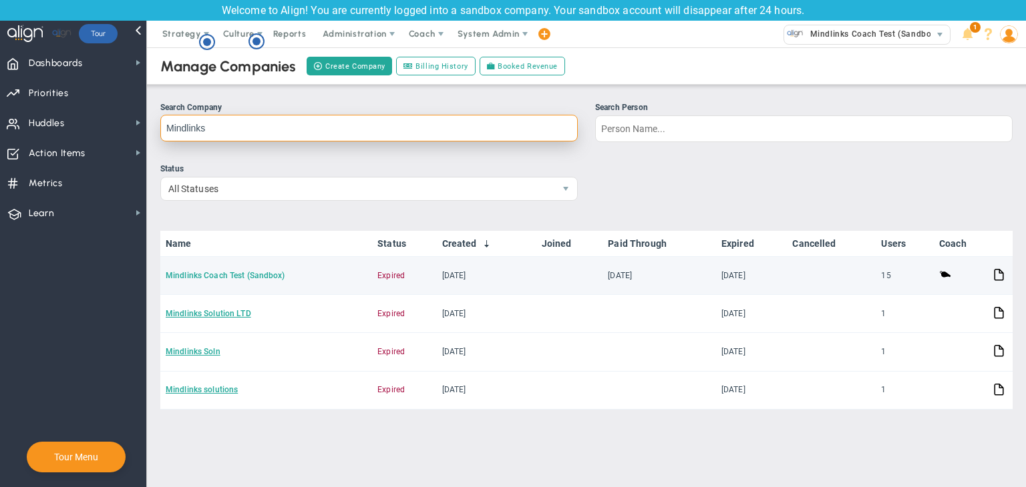
type input "Mindlinks"
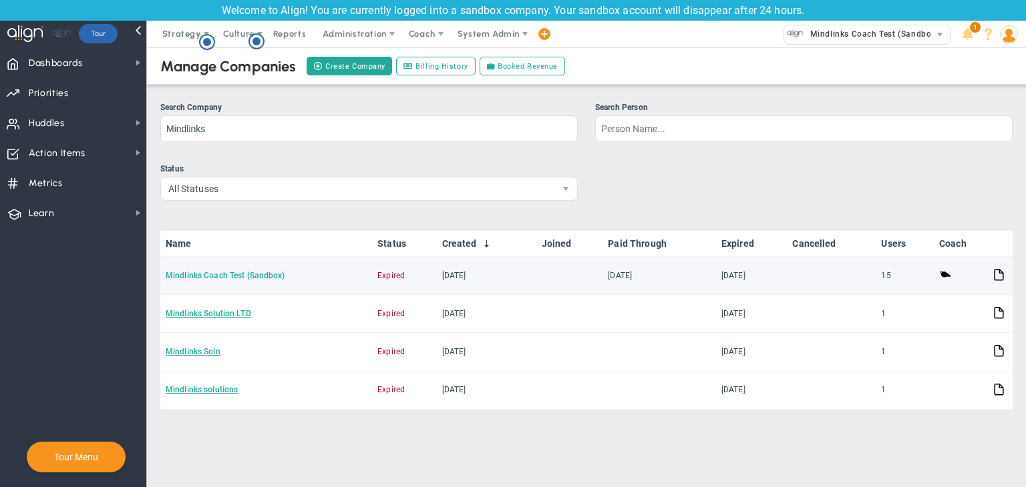
click at [230, 273] on link "Mindlinks Coach Test (Sandbox)" at bounding box center [226, 275] width 120 height 9
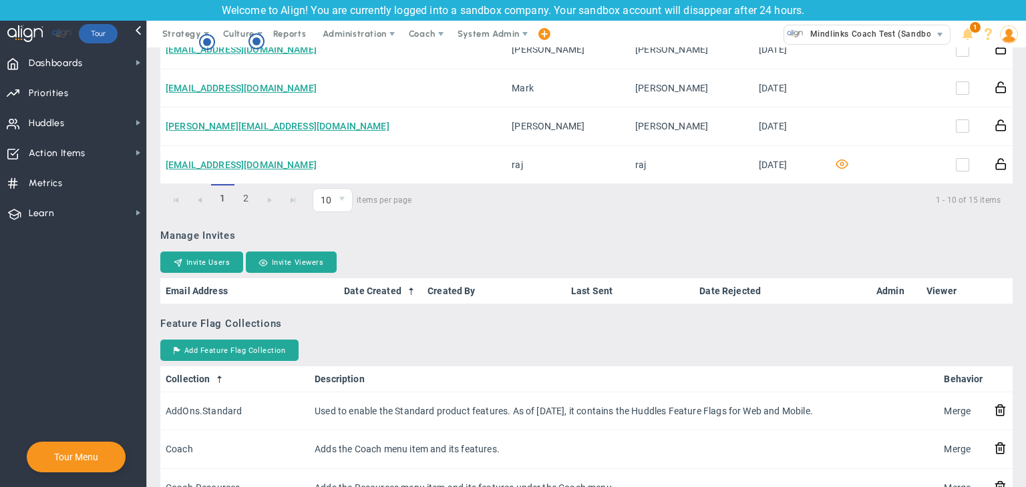
scroll to position [935, 0]
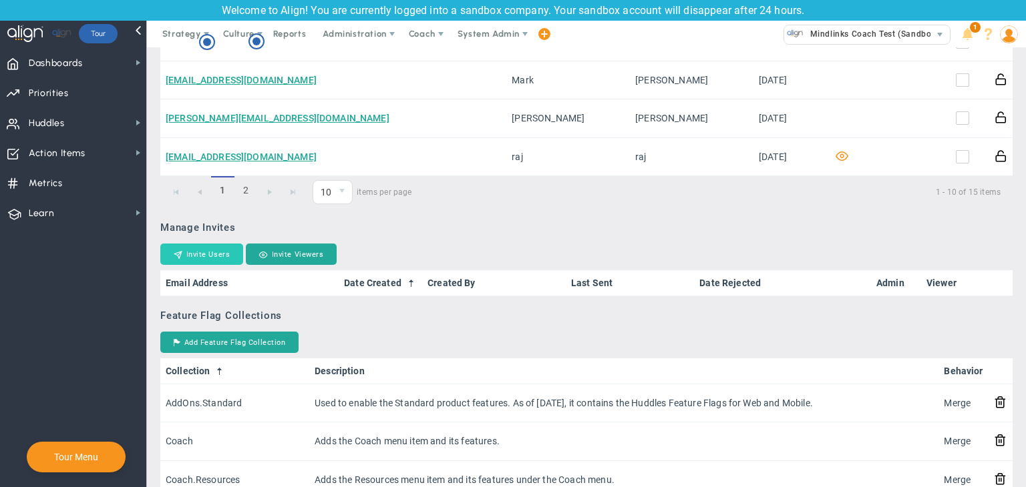
click at [224, 254] on button "Invite Users" at bounding box center [201, 254] width 83 height 21
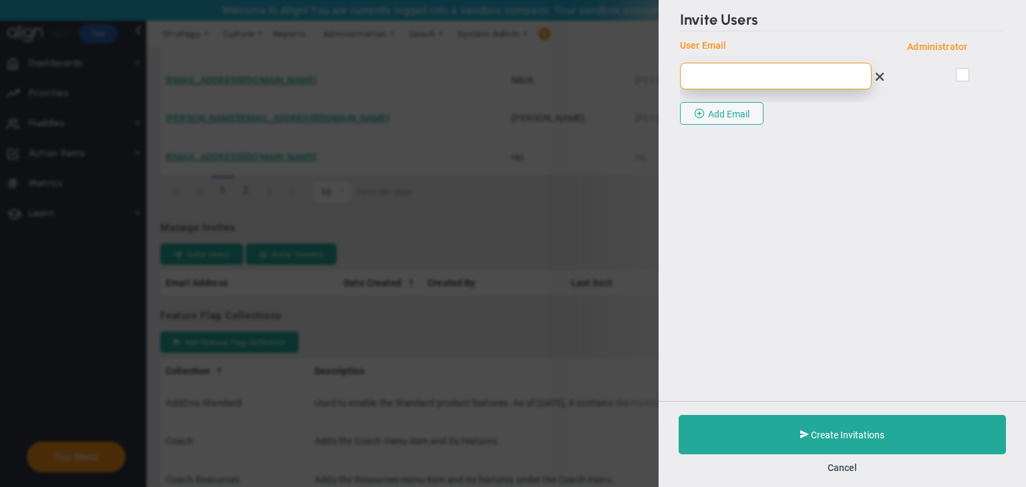
click at [785, 75] on input "email" at bounding box center [776, 76] width 192 height 27
type input "[PERSON_NAME][EMAIL_ADDRESS][DOMAIN_NAME]"
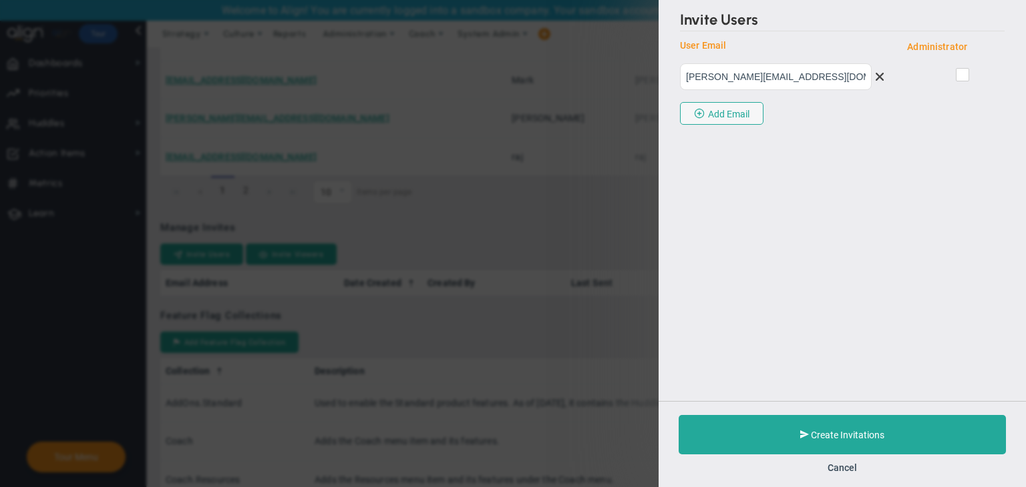
click at [962, 75] on input "checkbox" at bounding box center [963, 77] width 9 height 13
checkbox input "true"
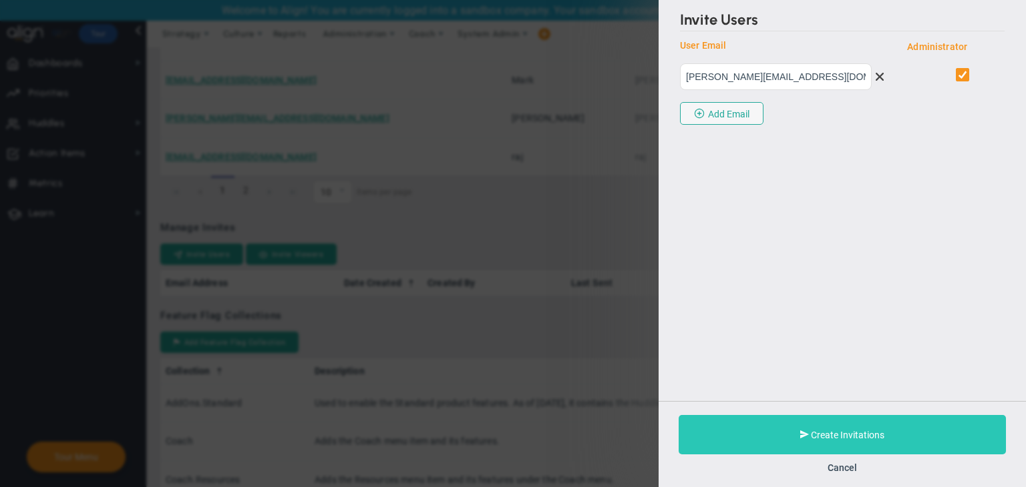
click at [895, 420] on button "Create Invitations" at bounding box center [841, 434] width 327 height 39
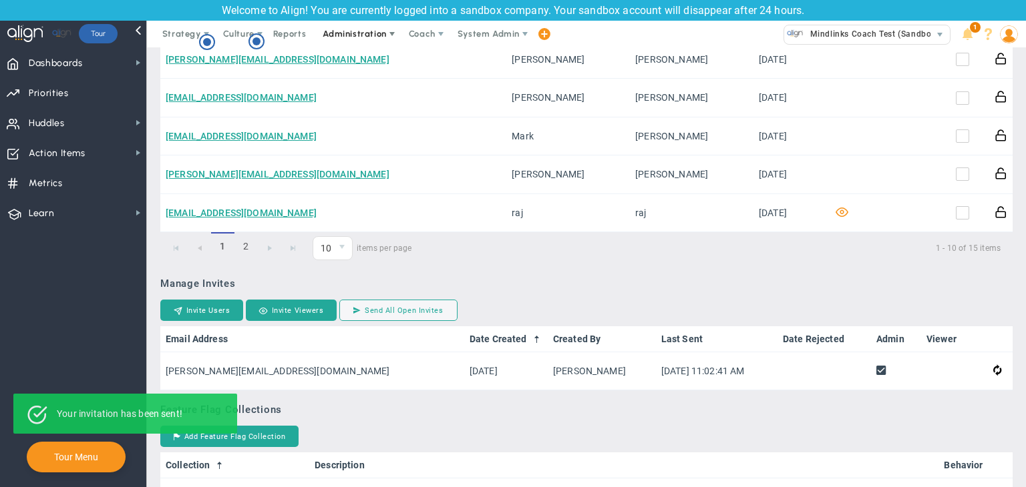
scroll to position [801, 0]
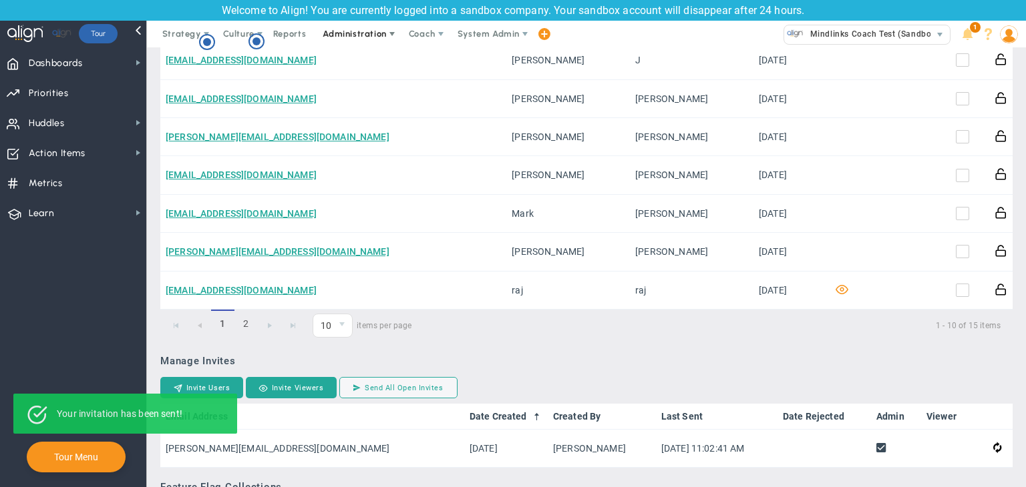
click at [338, 29] on span "Administration" at bounding box center [354, 34] width 63 height 10
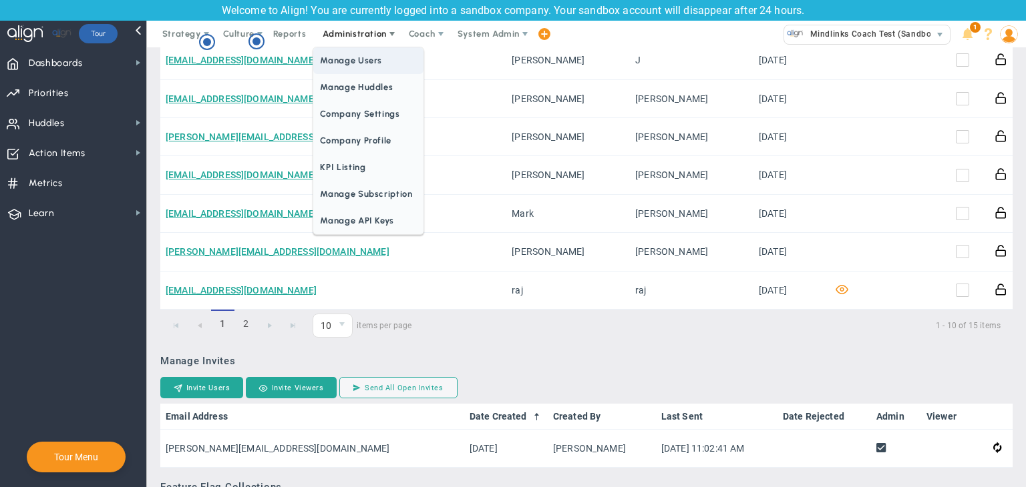
click at [366, 57] on span "Manage Users" at bounding box center [368, 60] width 110 height 27
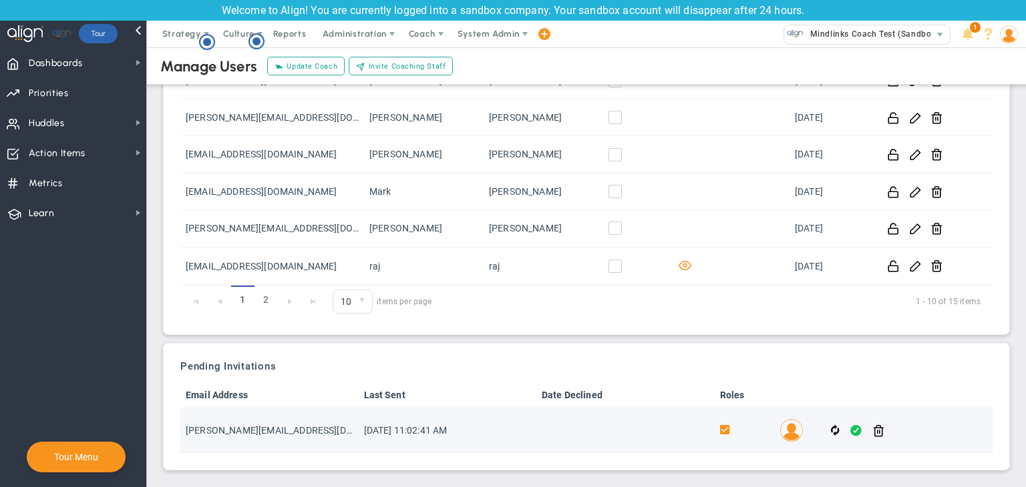
click at [850, 430] on span at bounding box center [855, 430] width 11 height 15
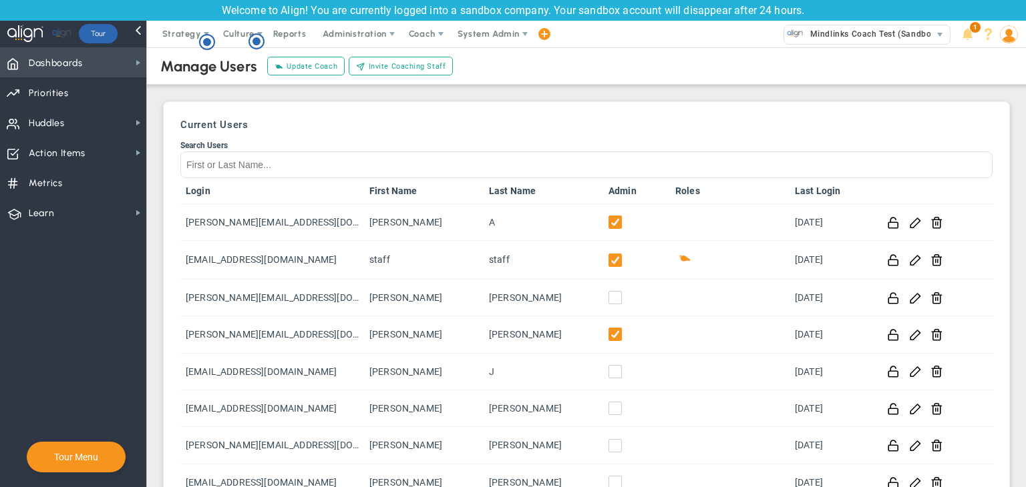
click at [85, 54] on span "Dashboards Dashboards" at bounding box center [73, 62] width 146 height 30
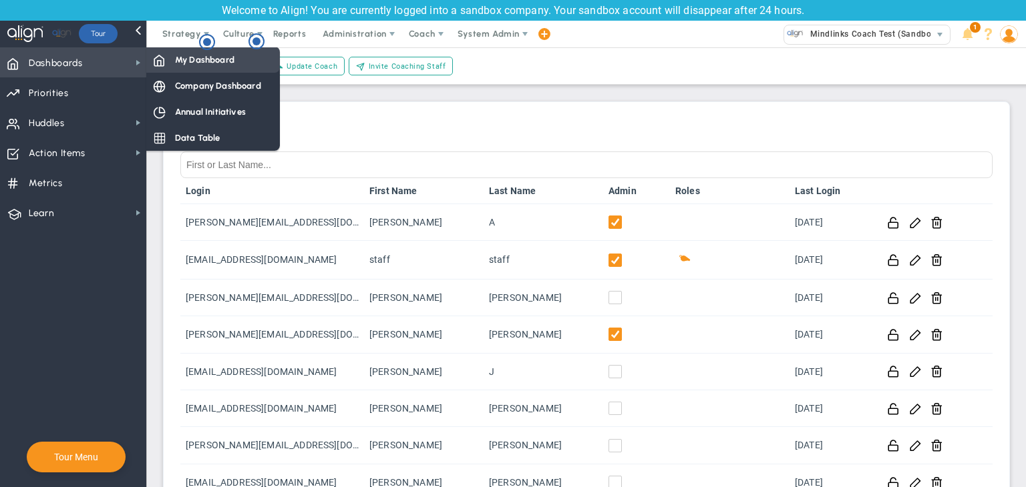
click at [166, 62] on div "My Dashboard" at bounding box center [213, 60] width 134 height 26
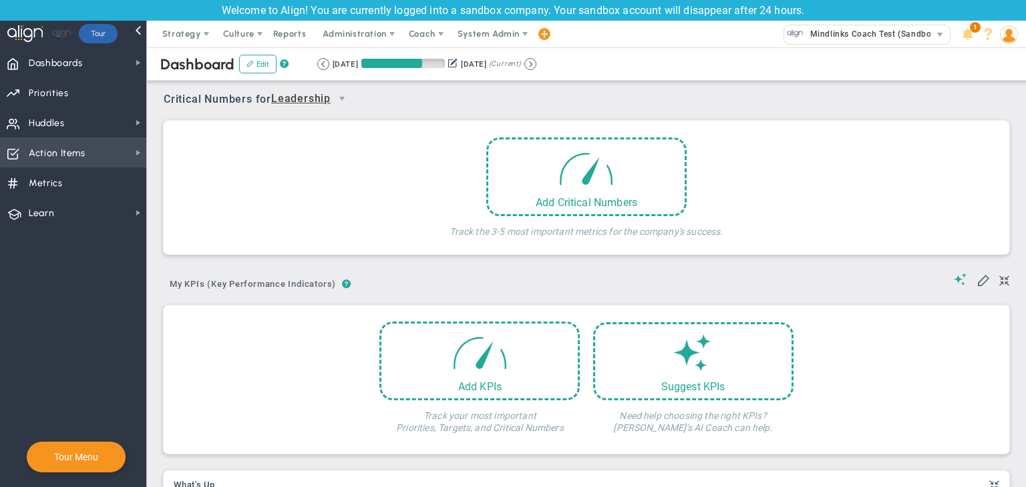
click at [119, 155] on span "Action Items Action Items" at bounding box center [73, 153] width 146 height 30
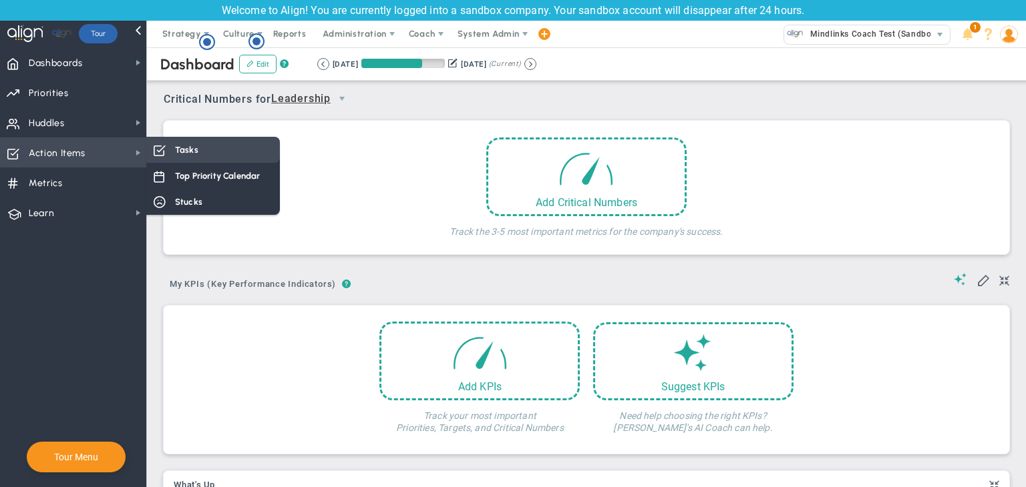
click at [176, 148] on span "Tasks" at bounding box center [186, 150] width 23 height 13
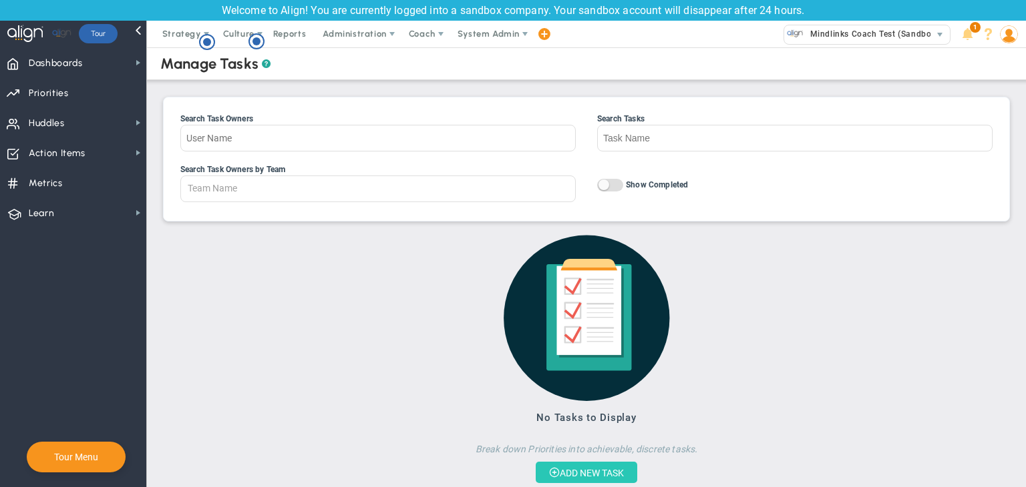
click at [580, 467] on button "ADD NEW TASK" at bounding box center [586, 472] width 101 height 21
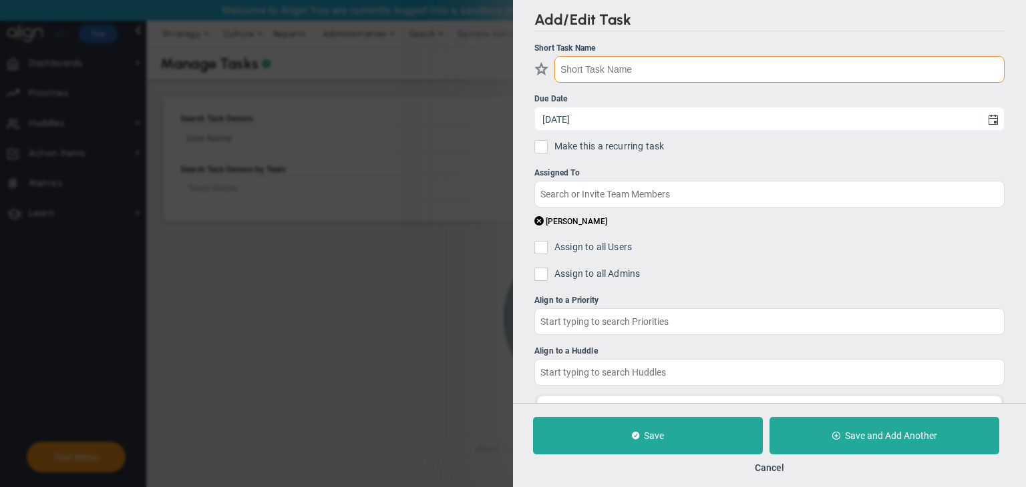
click at [679, 74] on input "text" at bounding box center [779, 69] width 450 height 27
type input "Test Task"
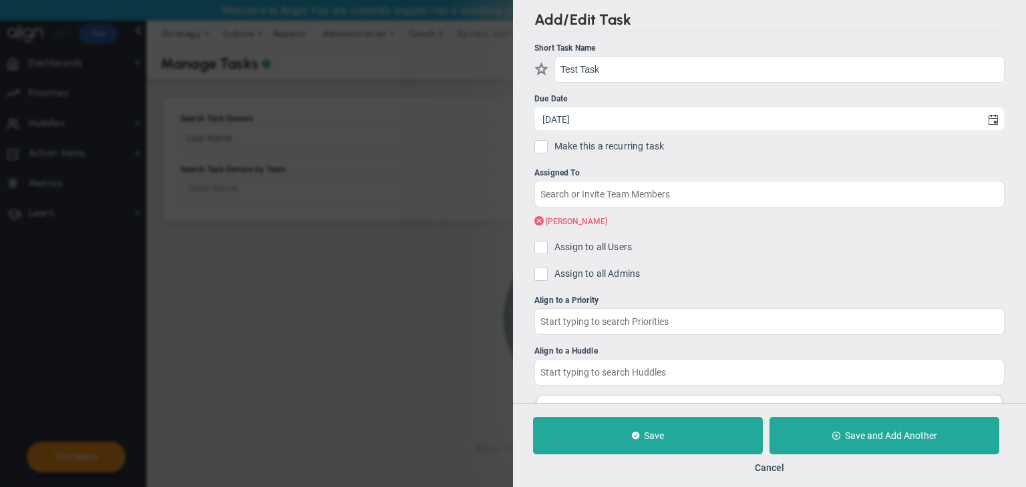
click at [538, 216] on span at bounding box center [538, 221] width 9 height 13
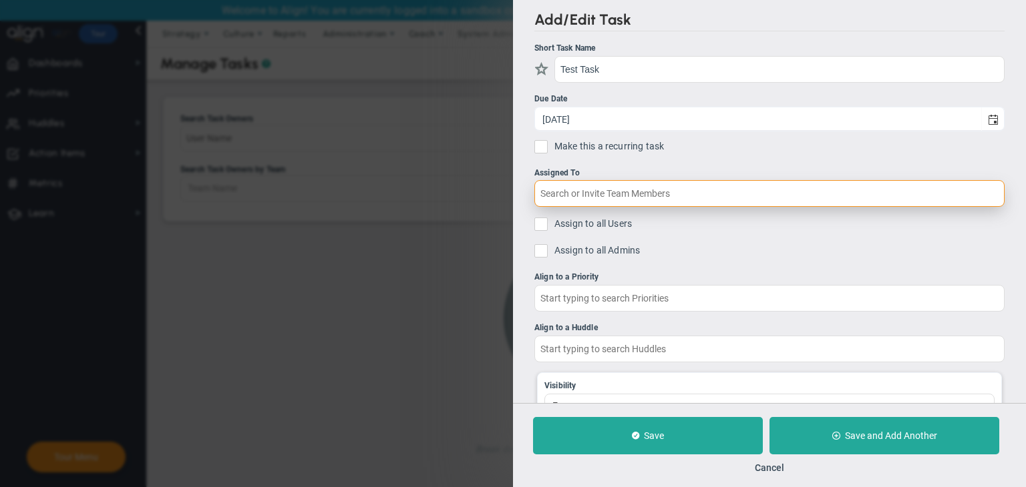
click at [580, 188] on input "text" at bounding box center [769, 193] width 470 height 27
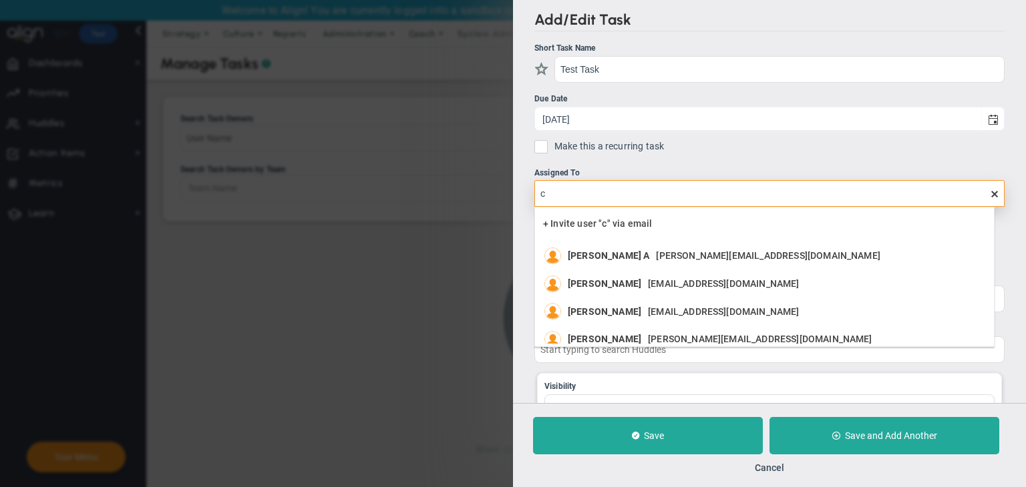
type input "ch"
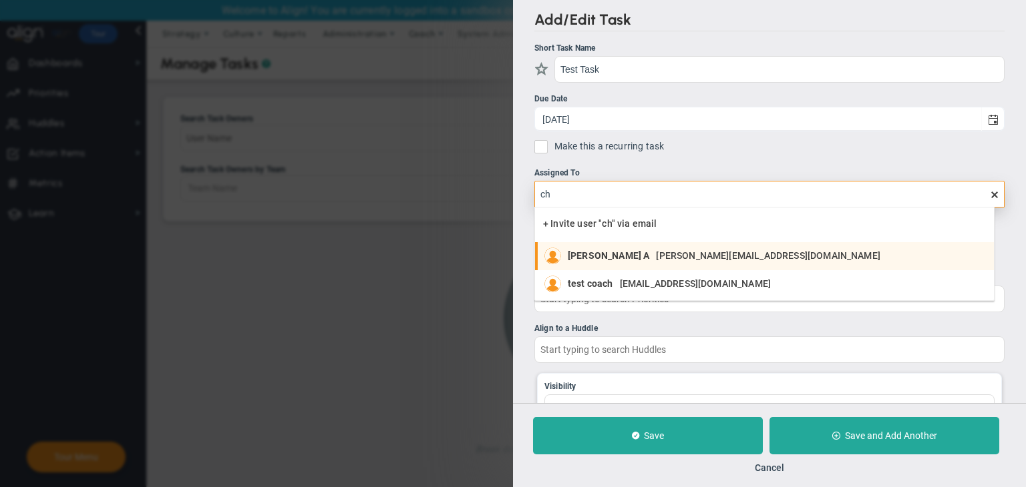
click at [596, 255] on span "[PERSON_NAME] A" at bounding box center [608, 255] width 81 height 9
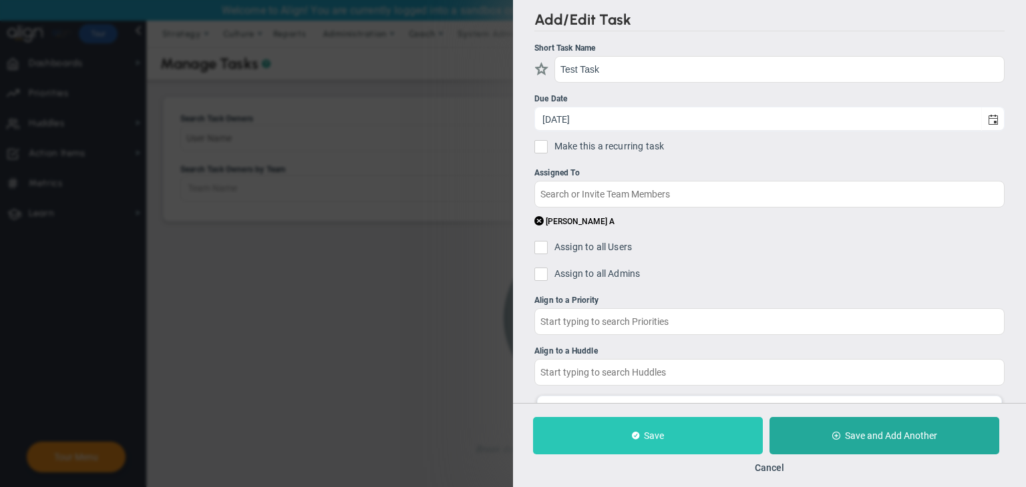
click at [678, 454] on button "Save" at bounding box center [648, 435] width 230 height 37
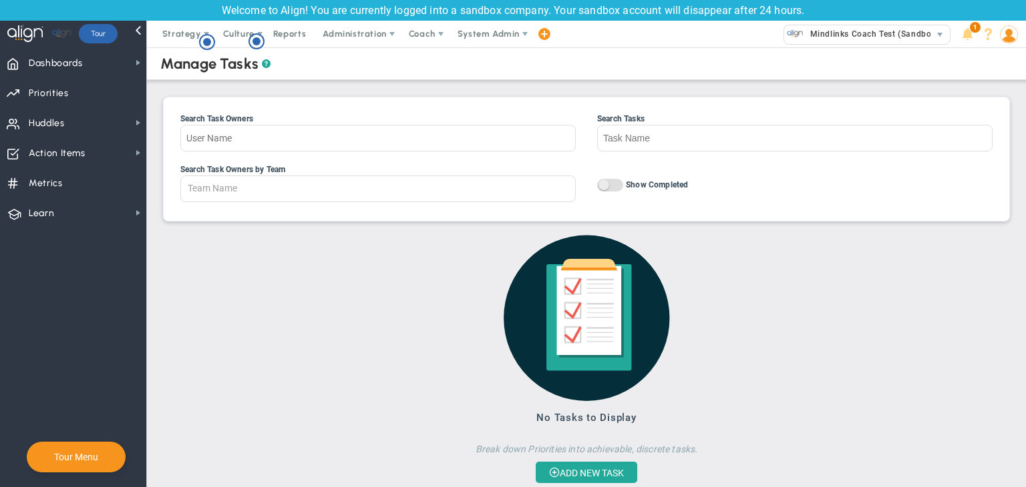
click at [609, 184] on span "On Off" at bounding box center [610, 185] width 26 height 13
click at [0, 0] on input "On Off Show Completed" at bounding box center [0, 0] width 0 height 0
click at [611, 184] on span at bounding box center [616, 185] width 11 height 11
click at [0, 0] on input "On Off Show Completed" at bounding box center [0, 0] width 0 height 0
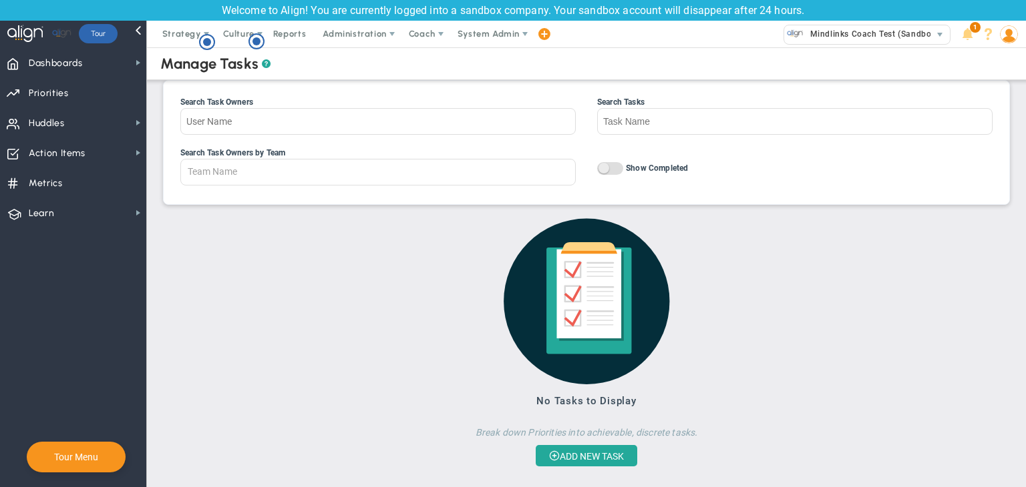
scroll to position [29, 0]
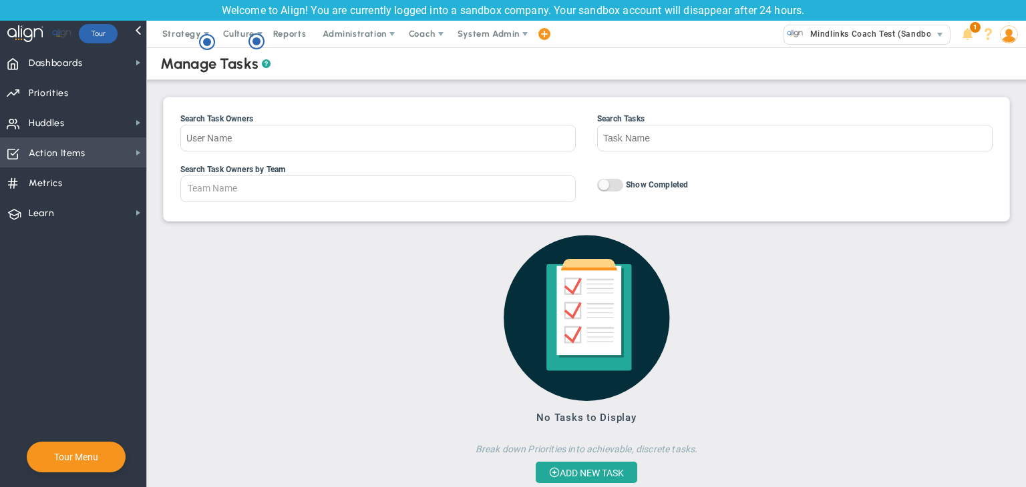
click at [56, 148] on span "Action Items" at bounding box center [57, 154] width 57 height 28
click at [335, 34] on span "Administration" at bounding box center [354, 34] width 63 height 10
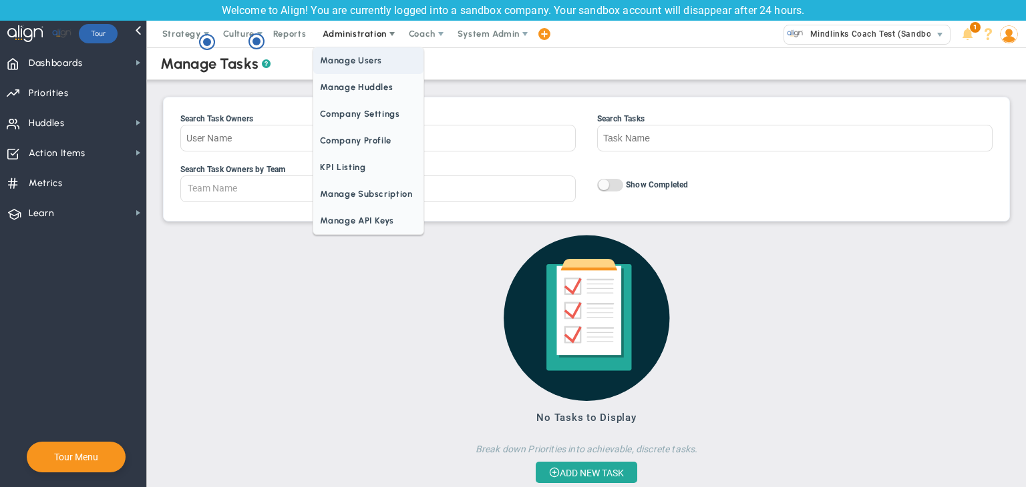
click at [349, 63] on span "Manage Users" at bounding box center [368, 60] width 110 height 27
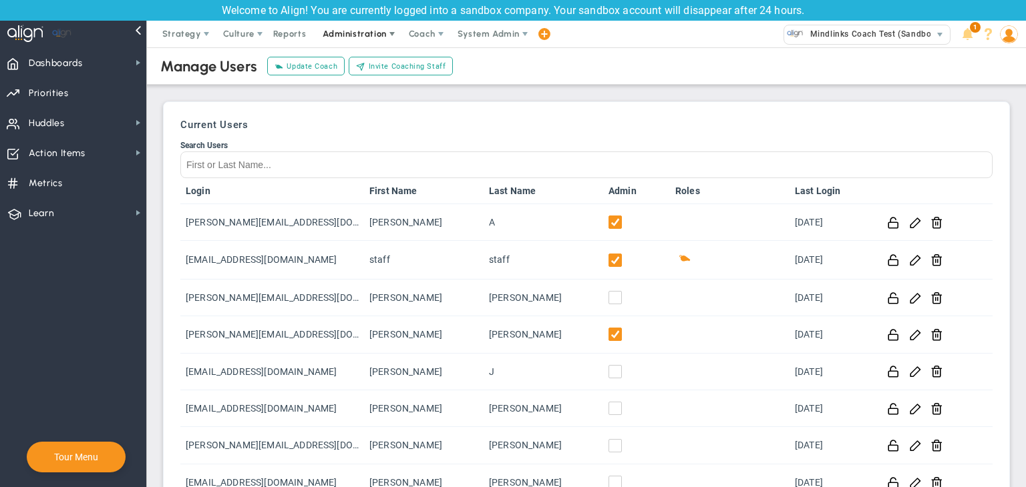
click at [357, 31] on span "Administration" at bounding box center [354, 34] width 63 height 10
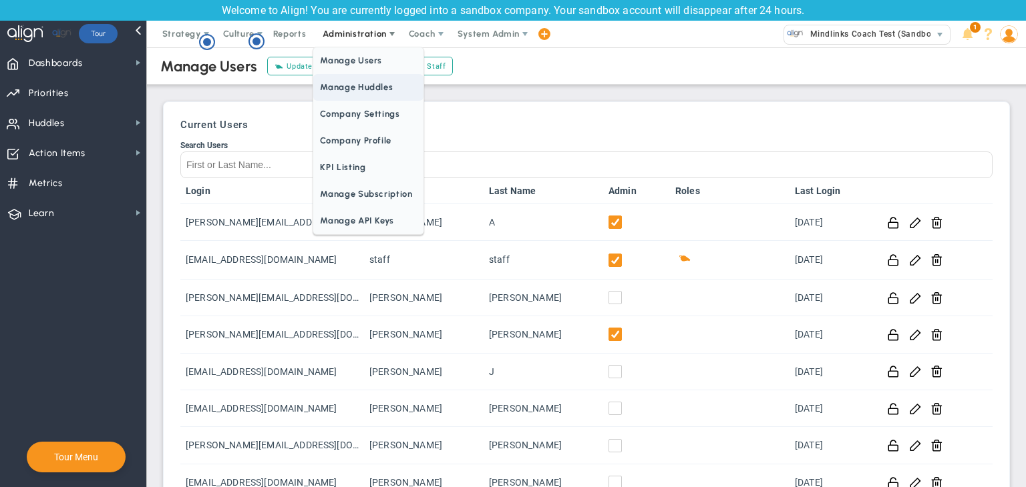
click at [361, 74] on span "Manage Huddles" at bounding box center [368, 87] width 110 height 27
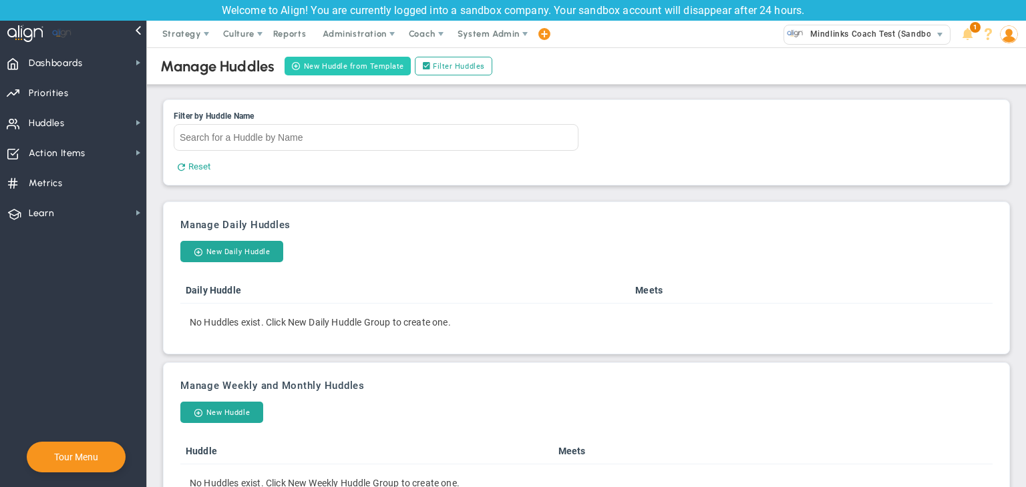
click at [355, 65] on button "New Huddle from Template" at bounding box center [347, 66] width 126 height 19
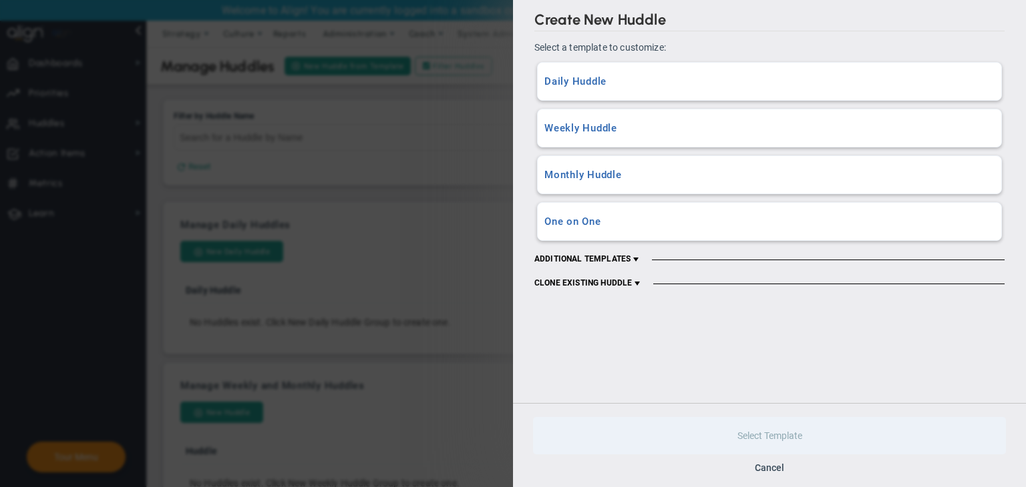
click at [698, 64] on div "Daily Huddle A Daily Huddle with all content and data sections included." at bounding box center [769, 81] width 463 height 37
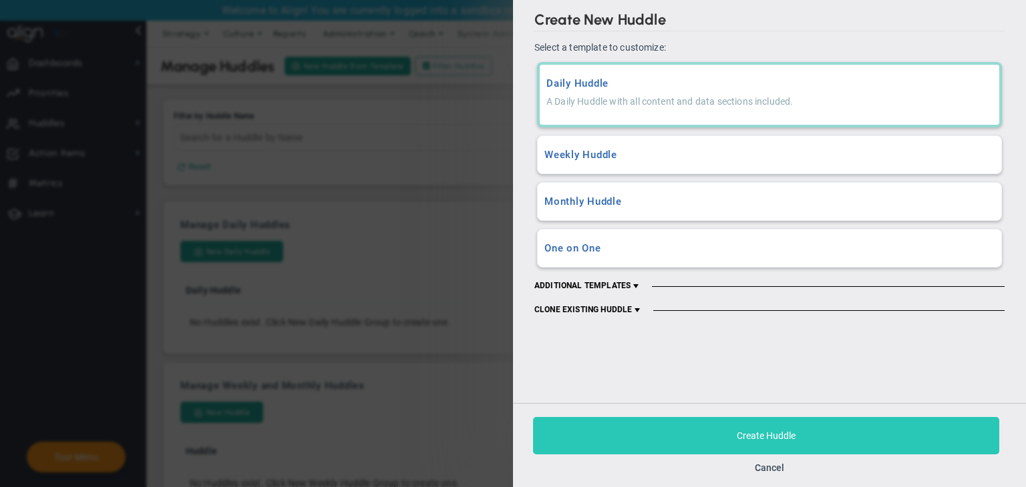
click at [753, 432] on span "Create Huddle" at bounding box center [766, 436] width 59 height 11
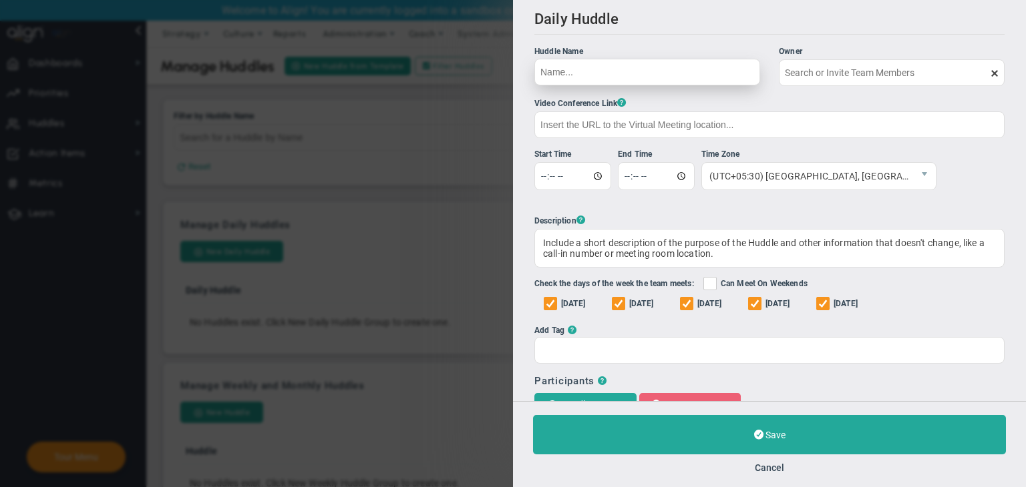
type input "[PERSON_NAME]"
click at [644, 73] on input "Huddle Name Owner Sudhir Dakshinamurthy The Huddle Owner must be a member of th…" at bounding box center [647, 72] width 226 height 27
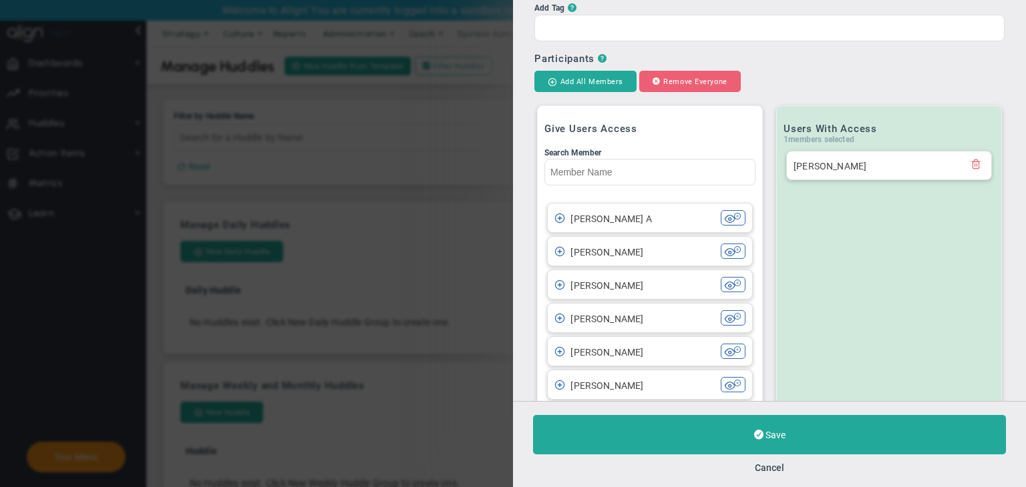
scroll to position [401, 0]
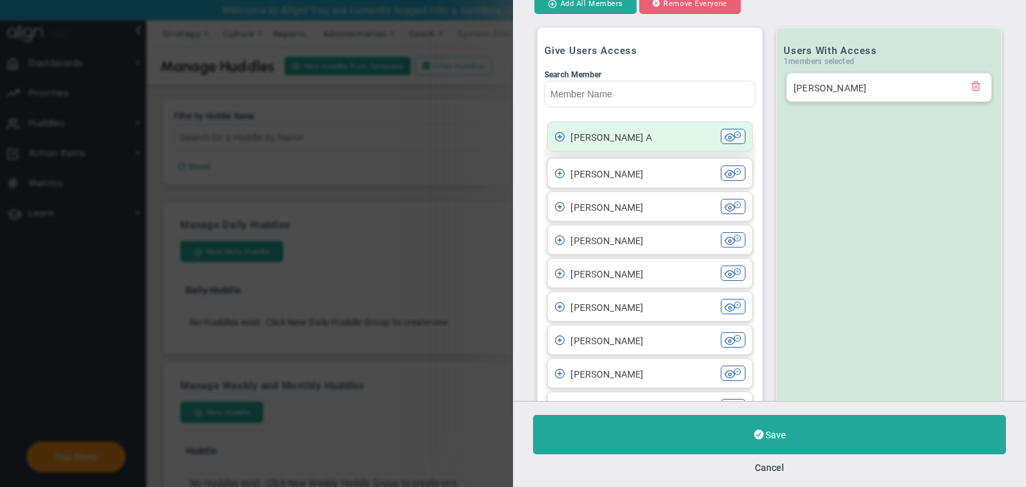
click at [641, 128] on li "Chandrika A Chandrika A" at bounding box center [650, 137] width 206 height 30
click at [636, 134] on div "[PERSON_NAME] A" at bounding box center [637, 136] width 166 height 15
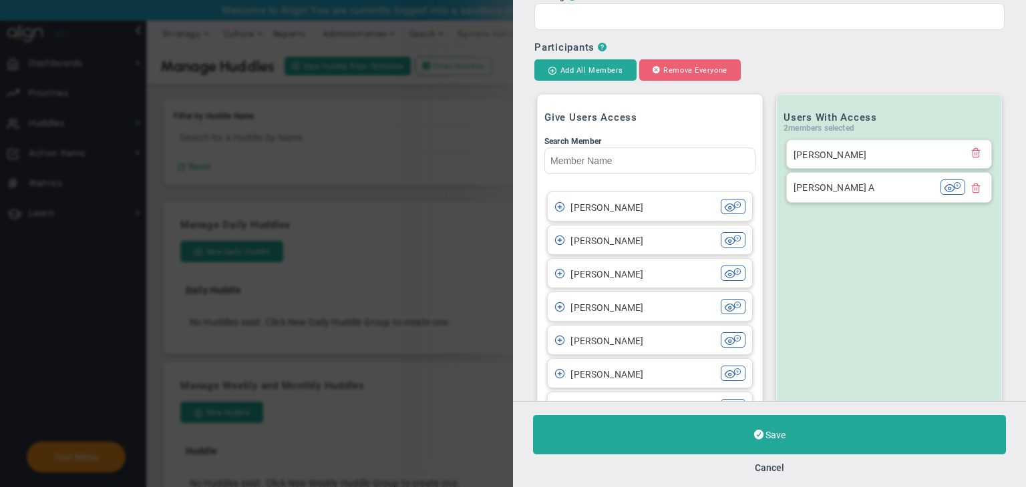
scroll to position [334, 0]
click at [970, 152] on span at bounding box center [975, 149] width 11 height 11
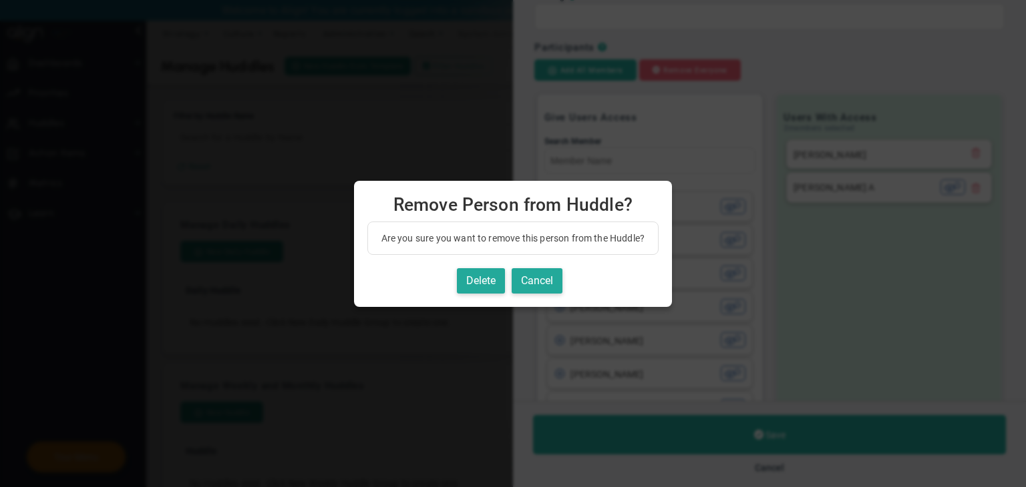
type input "Daily Huddle"
click at [491, 274] on button "Delete" at bounding box center [481, 281] width 48 height 26
type input "[PERSON_NAME] A"
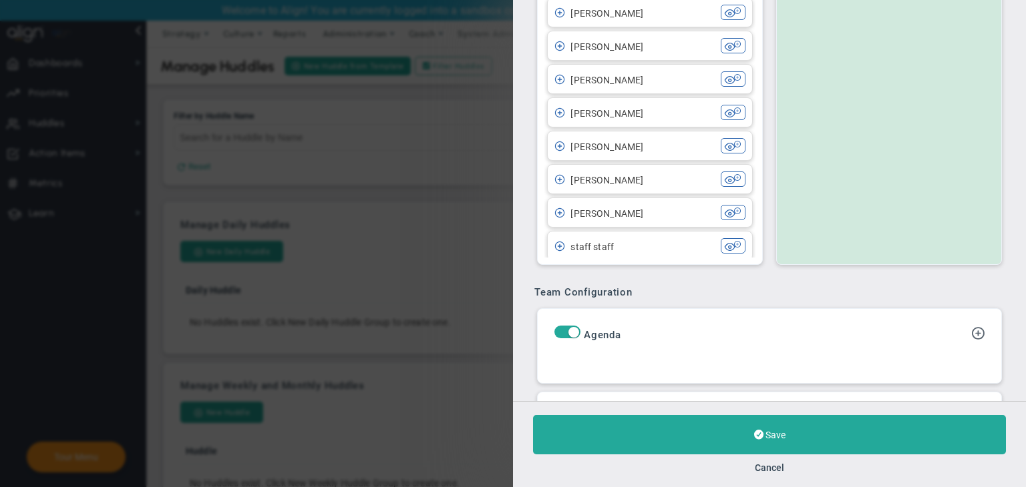
scroll to position [601, 0]
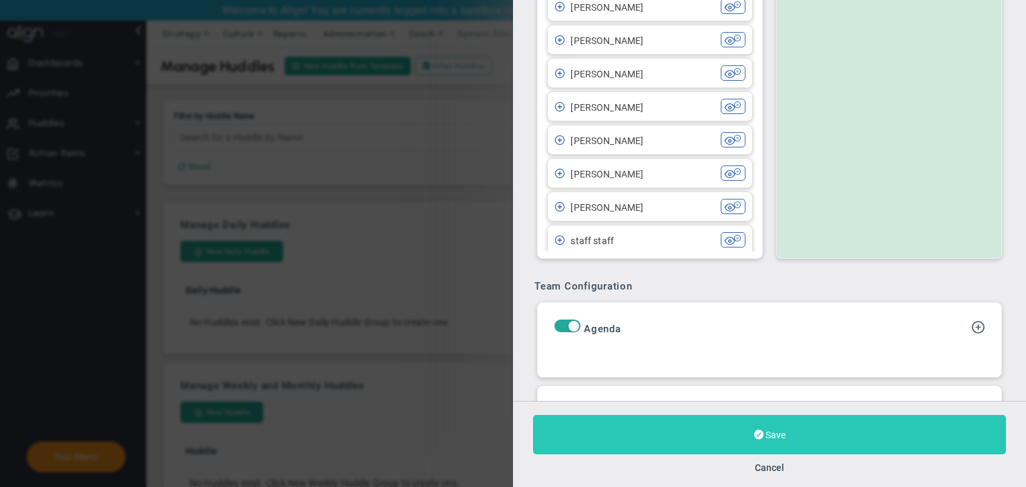
click at [798, 427] on button "Save" at bounding box center [769, 434] width 473 height 39
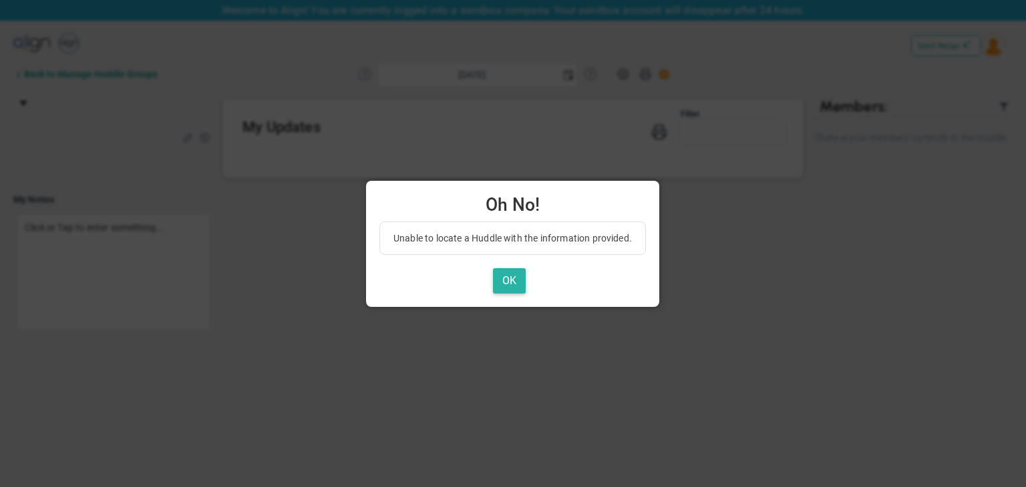
click at [509, 273] on button "OK" at bounding box center [509, 281] width 33 height 26
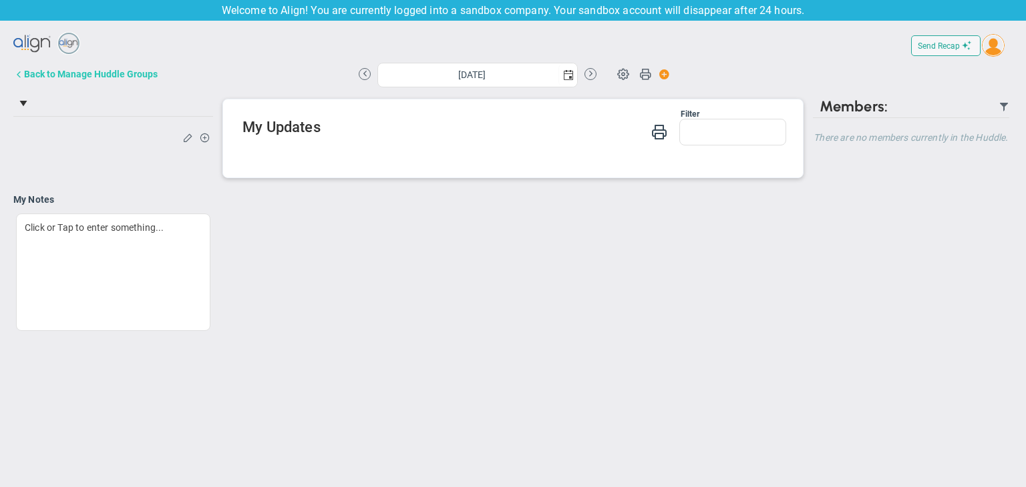
click at [76, 81] on button "Back to Manage Huddle Groups" at bounding box center [85, 74] width 144 height 27
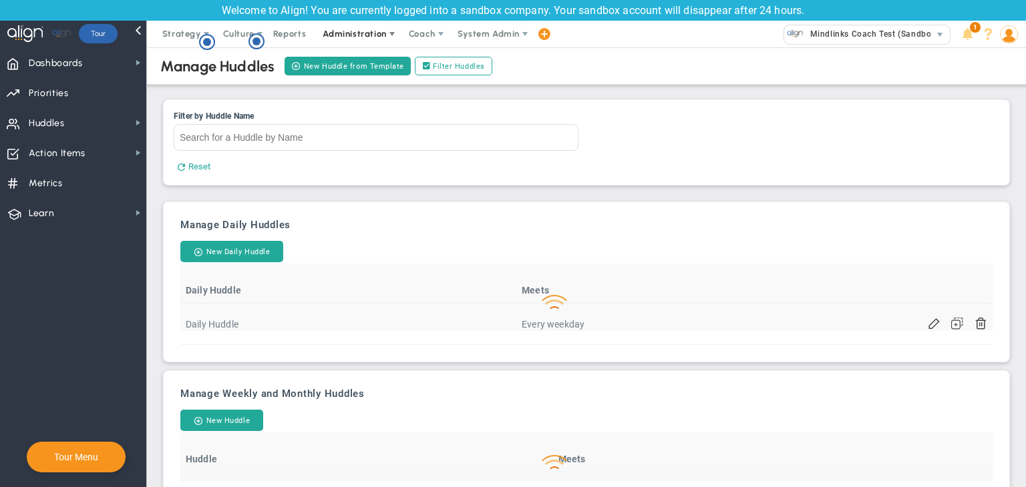
click at [360, 29] on span "Administration" at bounding box center [354, 34] width 63 height 10
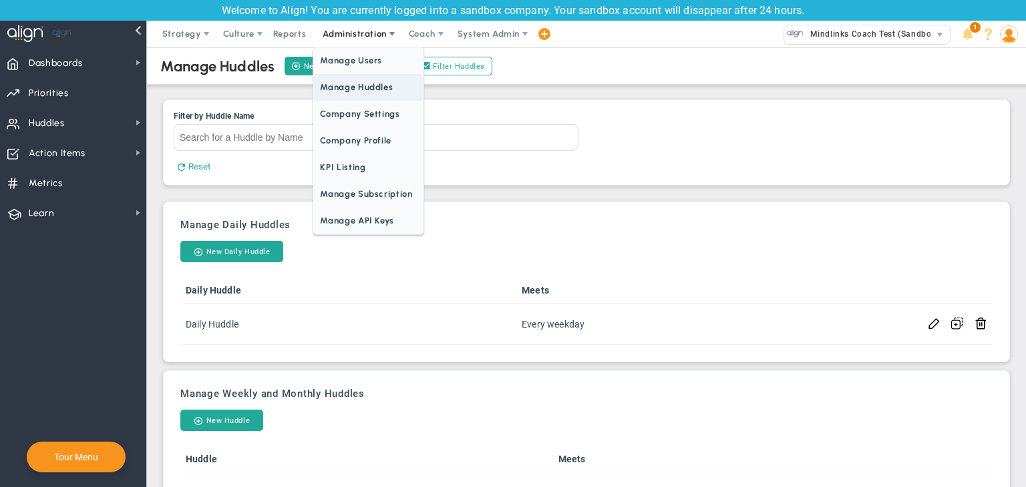
click at [375, 86] on span "Manage Huddles" at bounding box center [368, 87] width 110 height 27
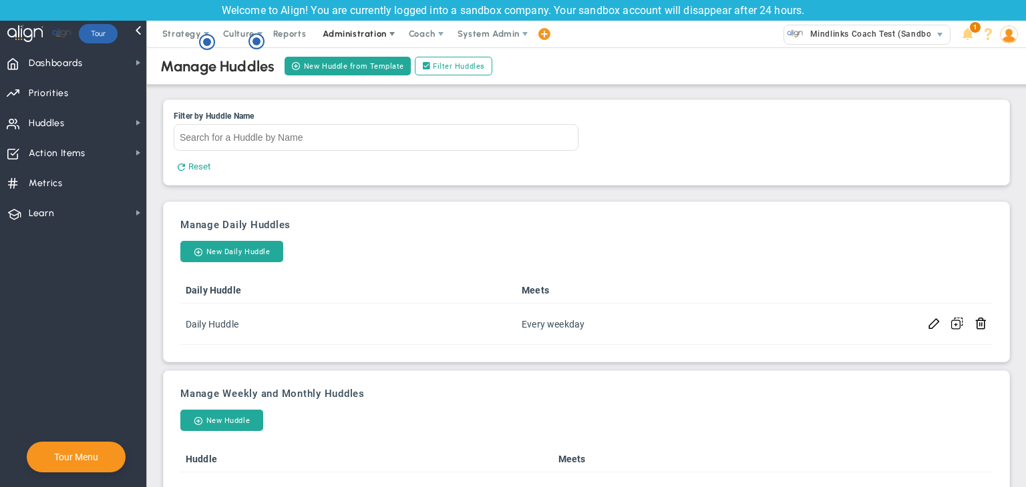
click at [343, 37] on span "Administration" at bounding box center [354, 34] width 63 height 10
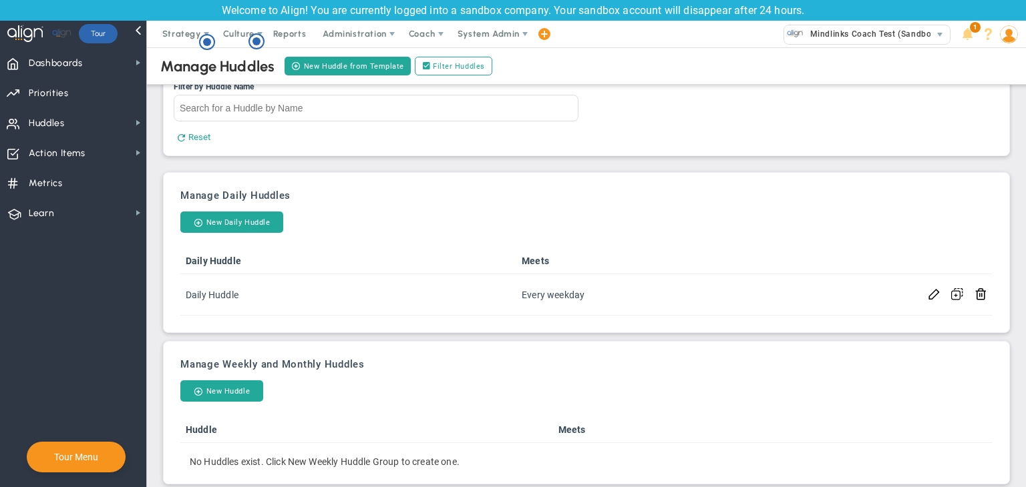
scroll to position [46, 0]
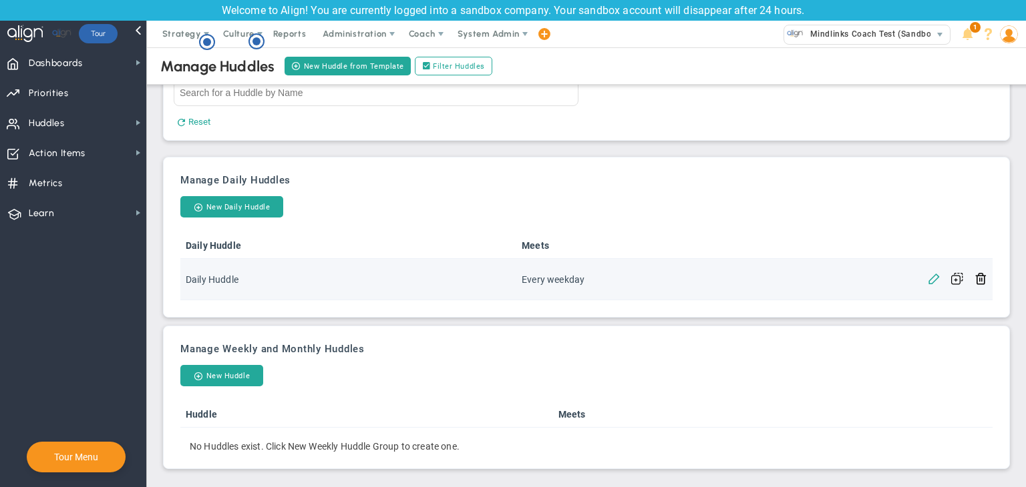
click at [928, 277] on span at bounding box center [934, 278] width 13 height 13
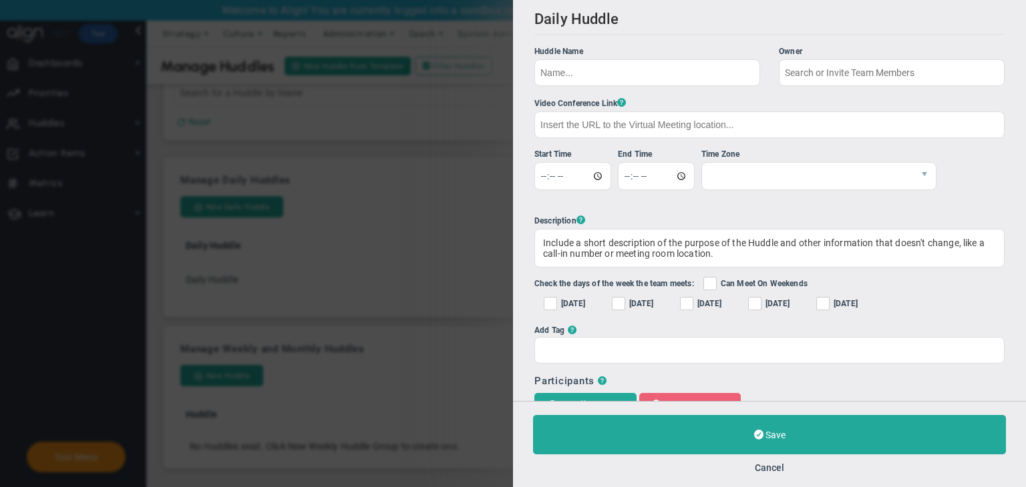
type input "Daily Huddle"
checkbox input "true"
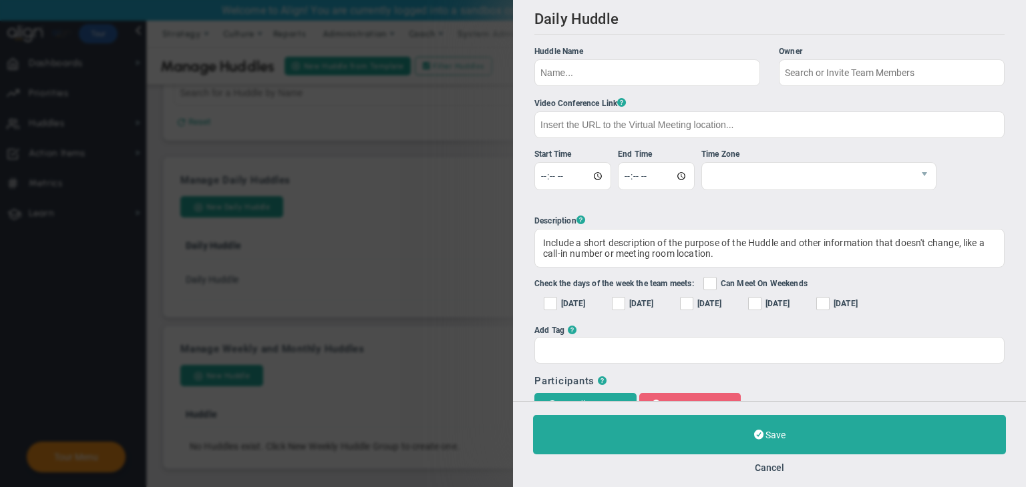
checkbox input "true"
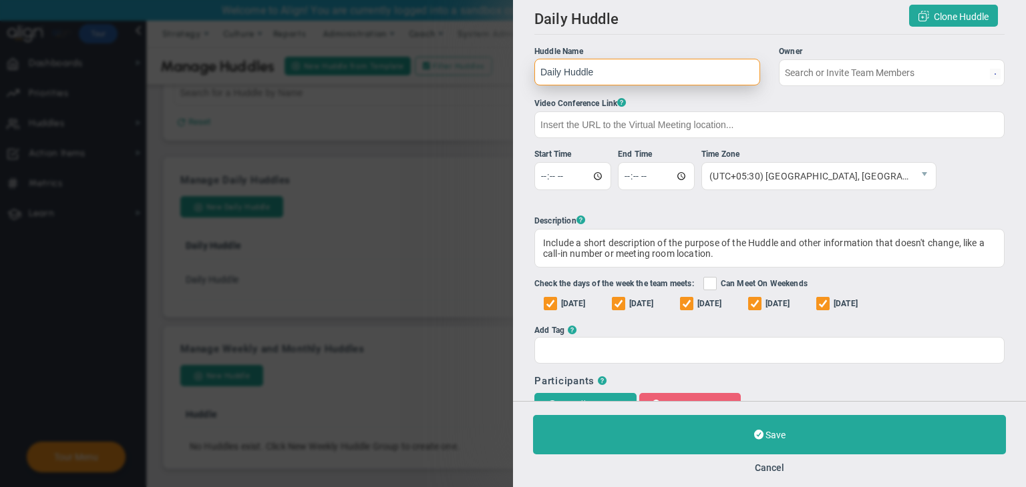
type input "[PERSON_NAME] A"
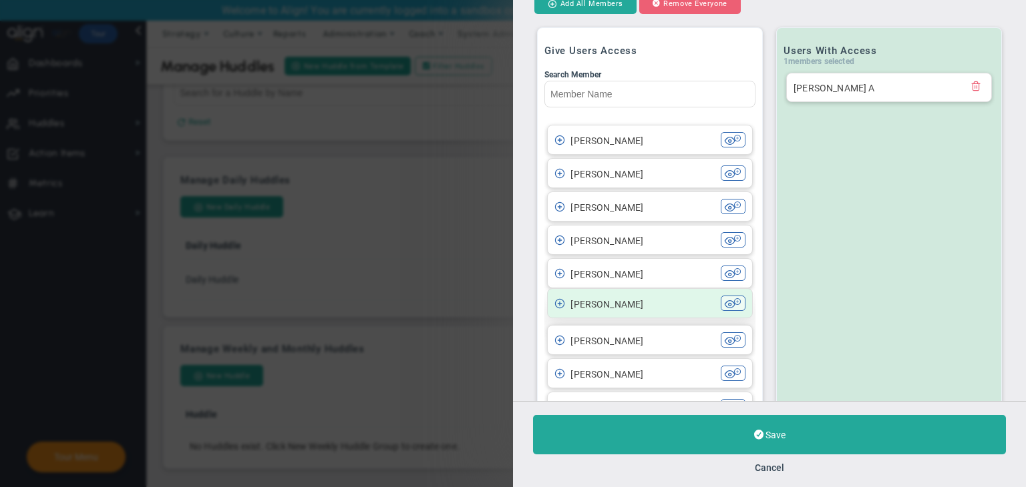
scroll to position [176, 0]
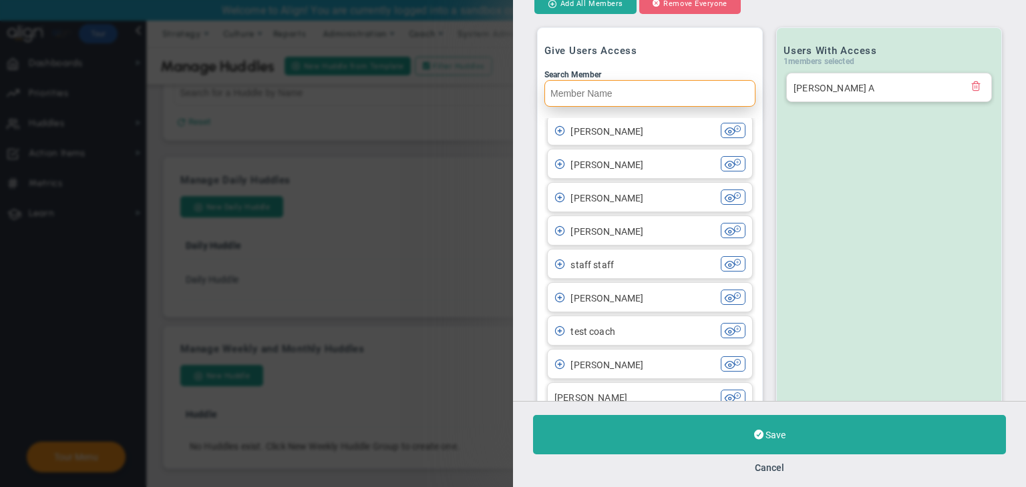
click at [620, 94] on input "Search Member" at bounding box center [649, 93] width 211 height 27
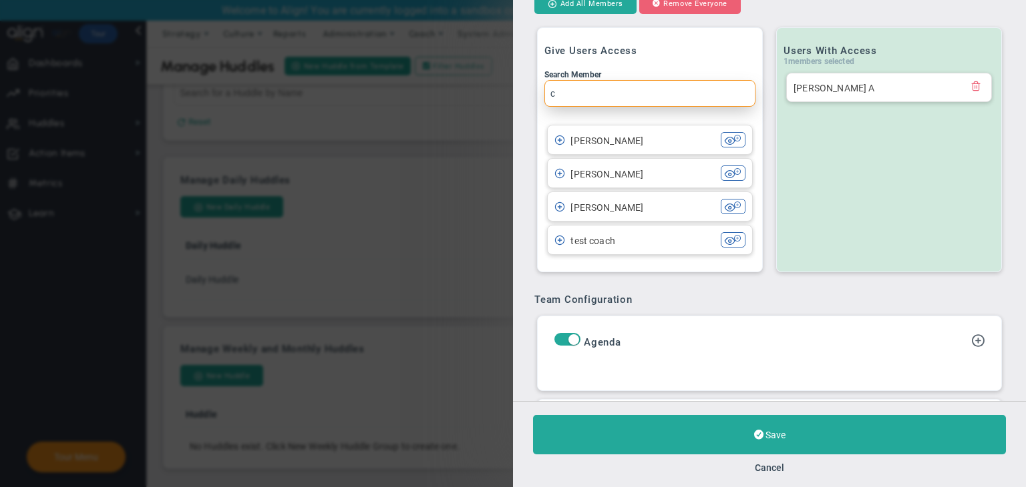
scroll to position [0, 0]
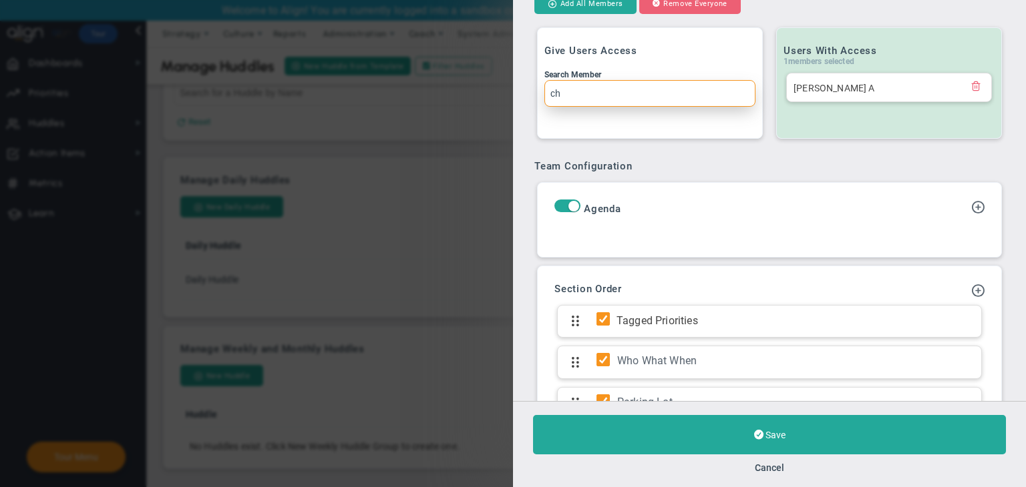
type input "c"
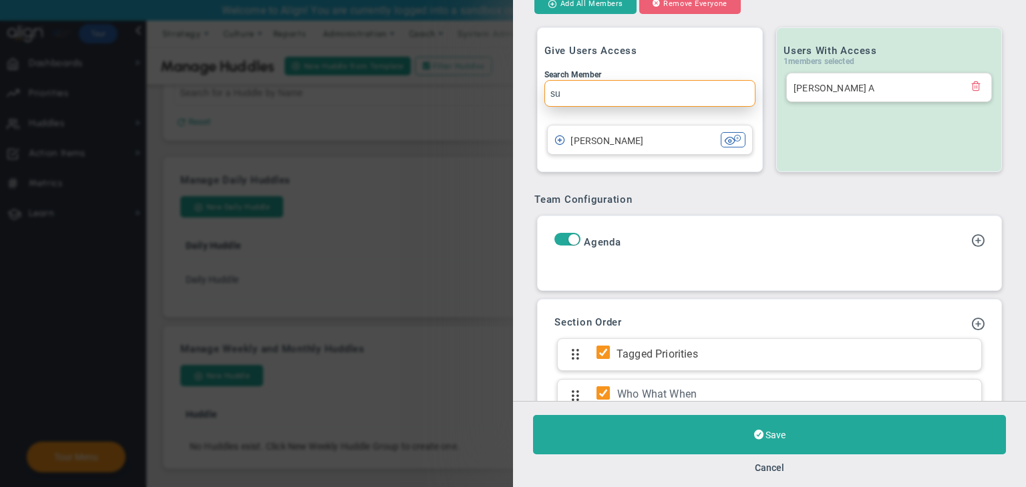
drag, startPoint x: 624, startPoint y: 134, endPoint x: 631, endPoint y: 156, distance: 23.2
click at [624, 136] on span "[PERSON_NAME]" at bounding box center [606, 141] width 73 height 11
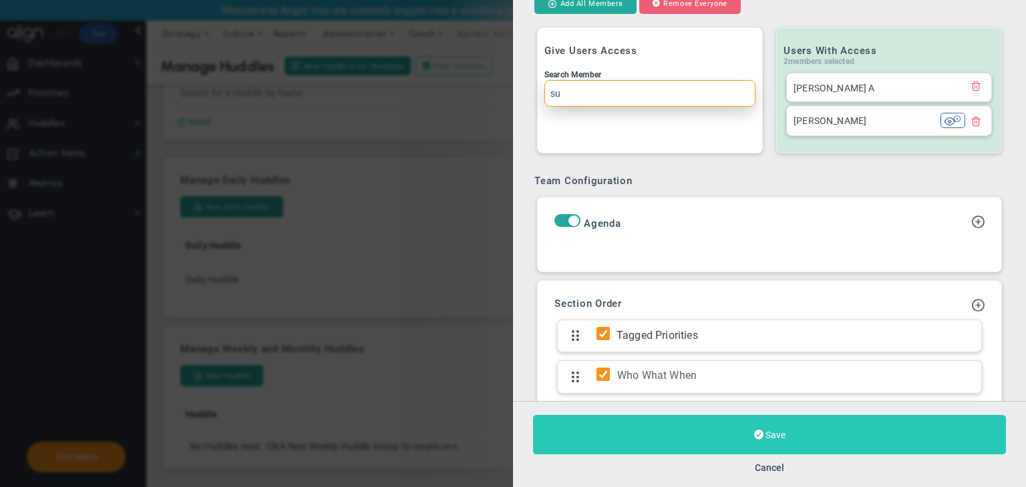
type input "su"
click at [787, 429] on button "Save" at bounding box center [769, 434] width 473 height 39
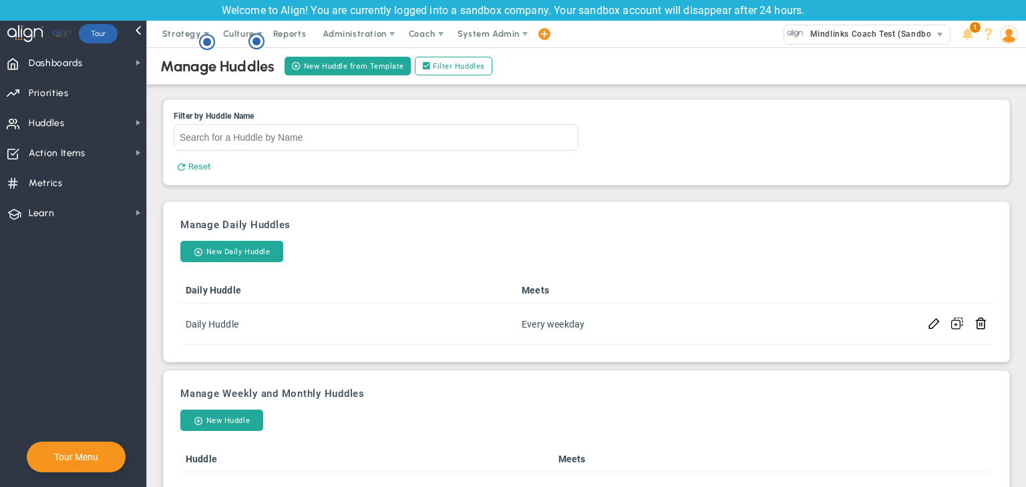
click at [1015, 38] on img at bounding box center [1009, 34] width 18 height 18
click at [1000, 171] on span "Sign Out" at bounding box center [970, 167] width 108 height 27
